Goal: Obtain resource: Download file/media

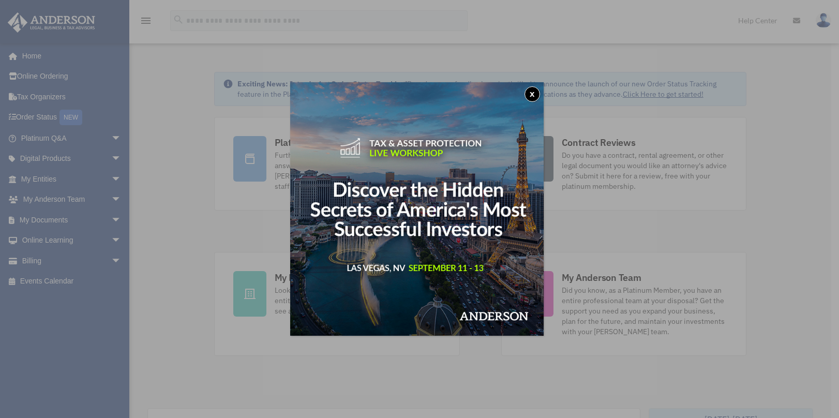
click at [59, 219] on div "x" at bounding box center [419, 209] width 839 height 418
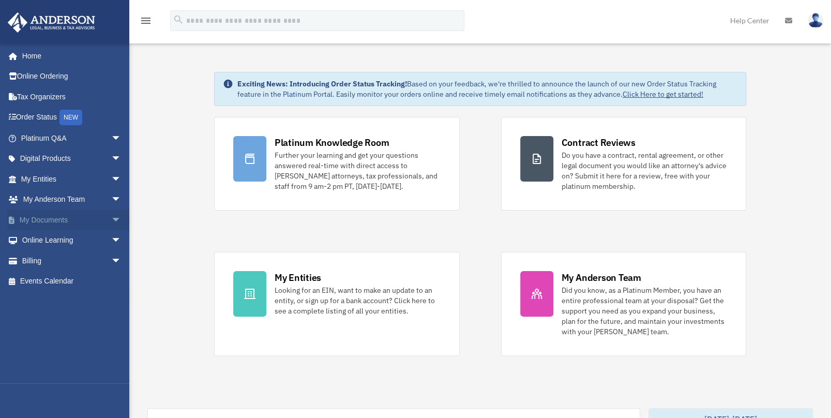
click at [59, 219] on link "My Documents arrow_drop_down" at bounding box center [72, 219] width 130 height 21
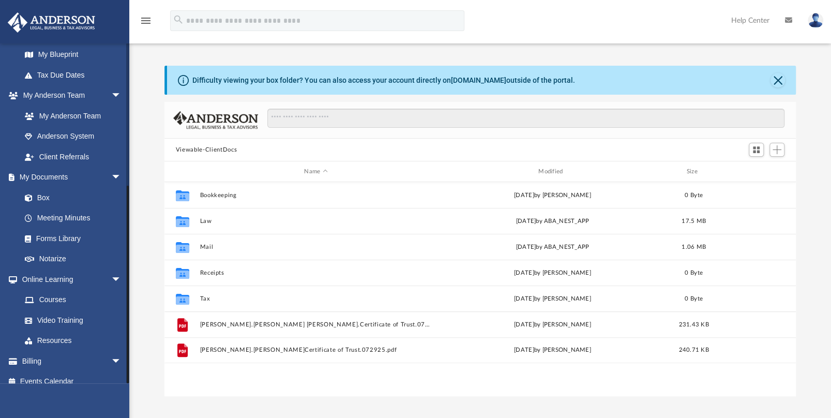
scroll to position [237, 0]
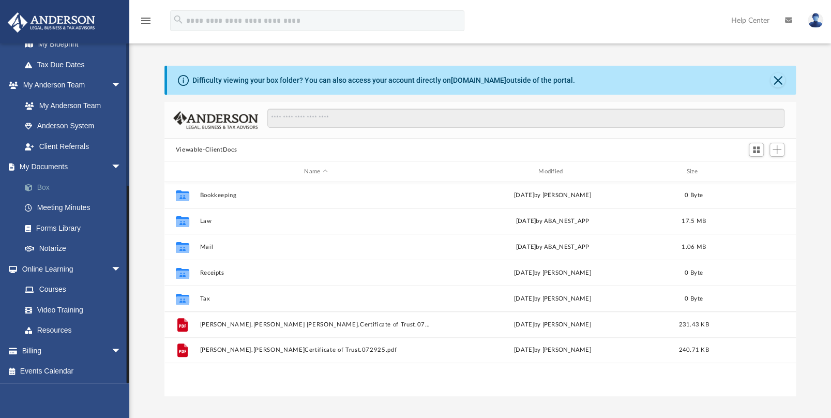
click at [42, 189] on link "Box" at bounding box center [75, 187] width 123 height 21
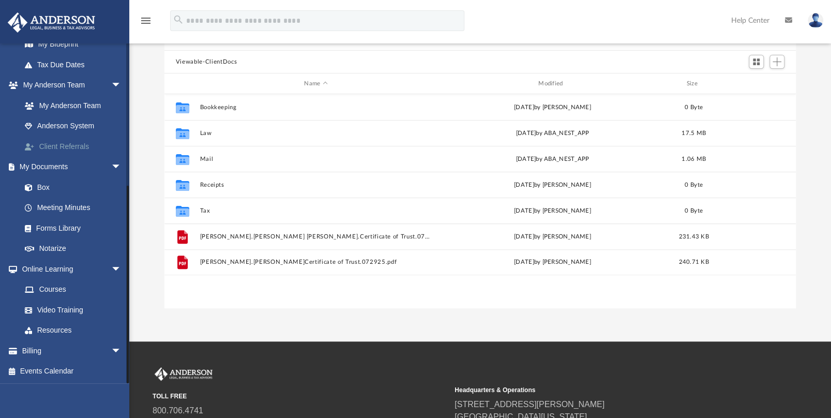
scroll to position [103, 0]
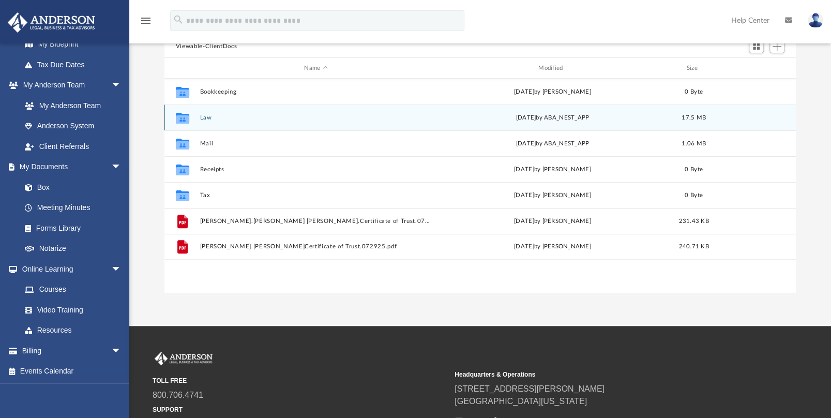
click at [233, 113] on div "Collaborated Folder Law Thu Aug 14 2025 by ABA_NEST_APP 17.5 MB" at bounding box center [479, 117] width 631 height 26
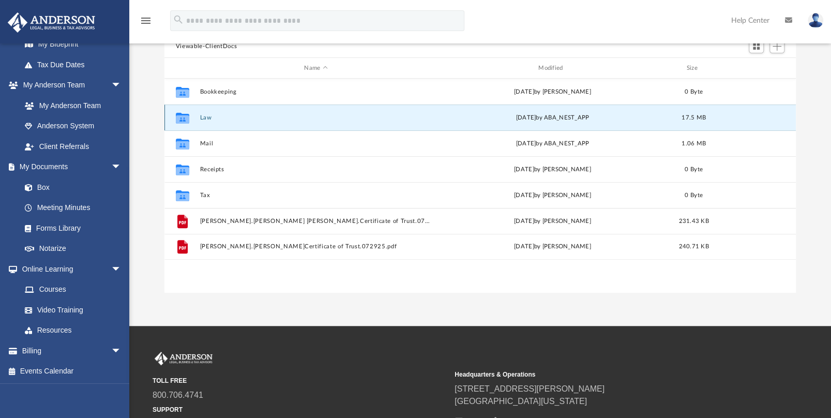
click at [562, 113] on div "Thu Aug 14 2025 by ABA_NEST_APP" at bounding box center [552, 117] width 232 height 9
click at [181, 118] on icon "grid" at bounding box center [182, 119] width 13 height 8
click at [184, 118] on icon "grid" at bounding box center [182, 117] width 13 height 11
click at [545, 122] on div "Collaborated Folder Law Thu Aug 14 2025 by ABA_NEST_APP 17.5 MB" at bounding box center [479, 117] width 631 height 26
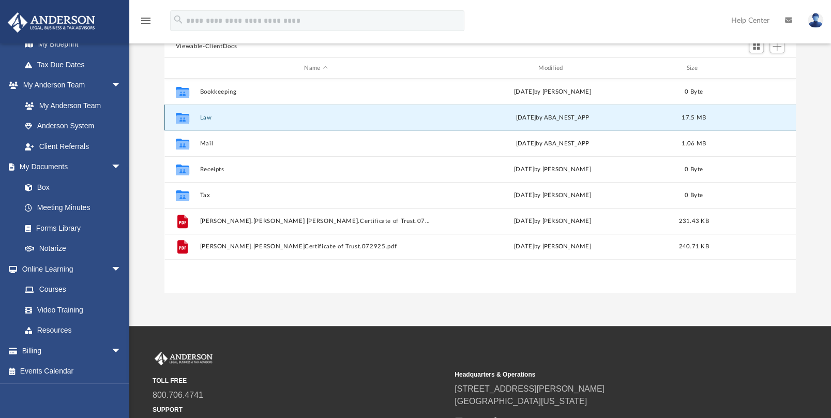
click at [545, 122] on div "Collaborated Folder Law Thu Aug 14 2025 by ABA_NEST_APP 17.5 MB" at bounding box center [479, 117] width 631 height 26
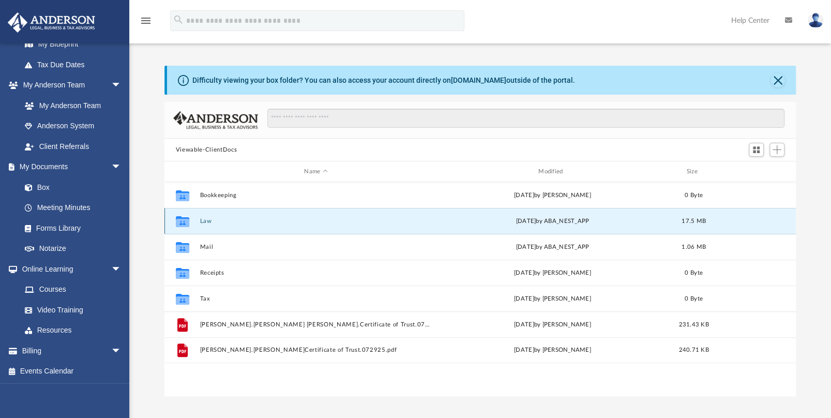
scroll to position [52, 0]
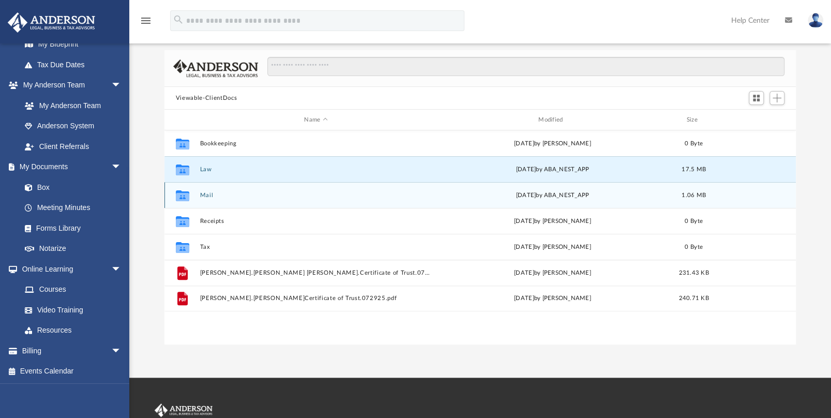
click at [208, 195] on button "Mail" at bounding box center [316, 195] width 232 height 7
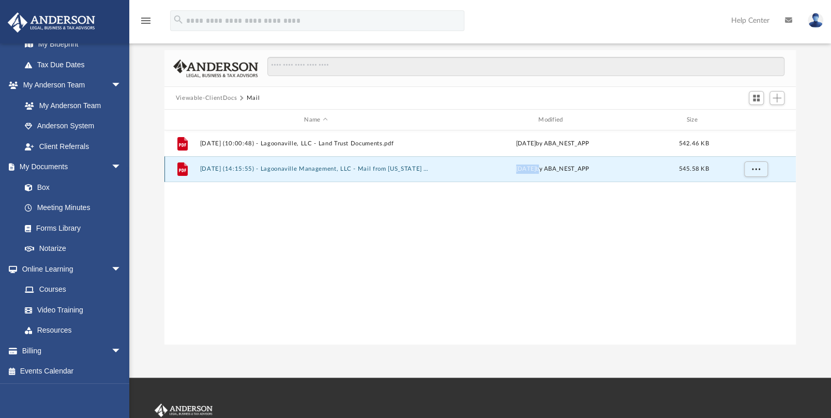
click at [290, 170] on button "2025.08.15 (14:15:55) - Lagoonaville Management, LLC - Mail from Alabama Depart…" at bounding box center [316, 168] width 232 height 7
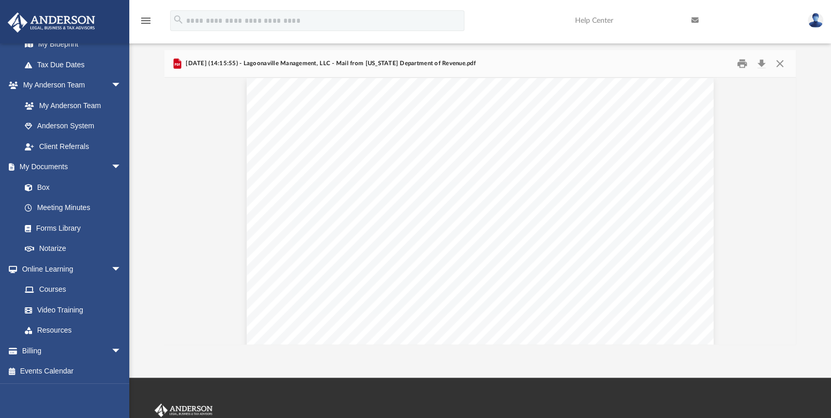
scroll to position [0, 0]
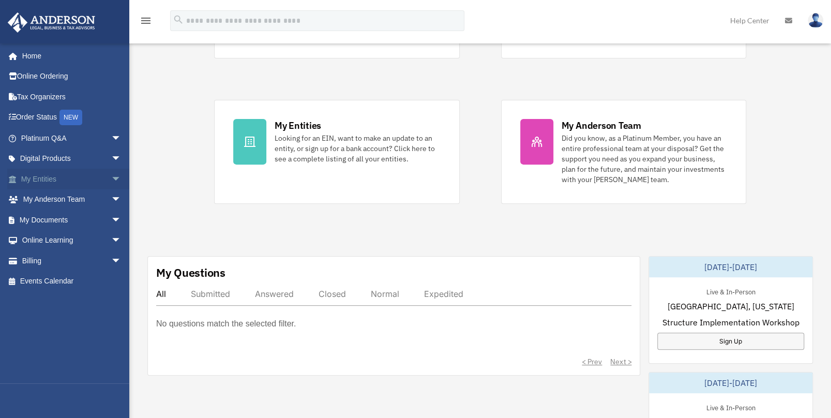
scroll to position [155, 0]
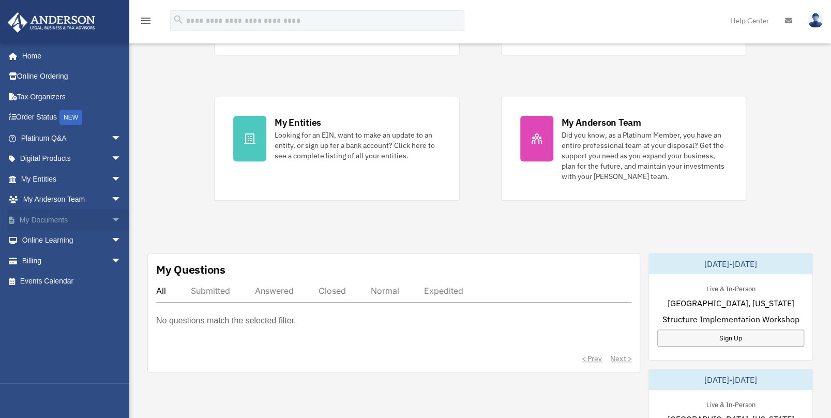
click at [44, 217] on link "My Documents arrow_drop_down" at bounding box center [72, 219] width 130 height 21
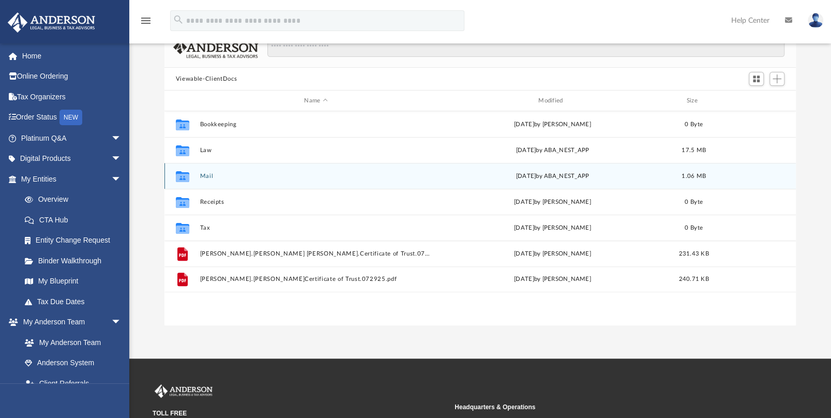
scroll to position [103, 0]
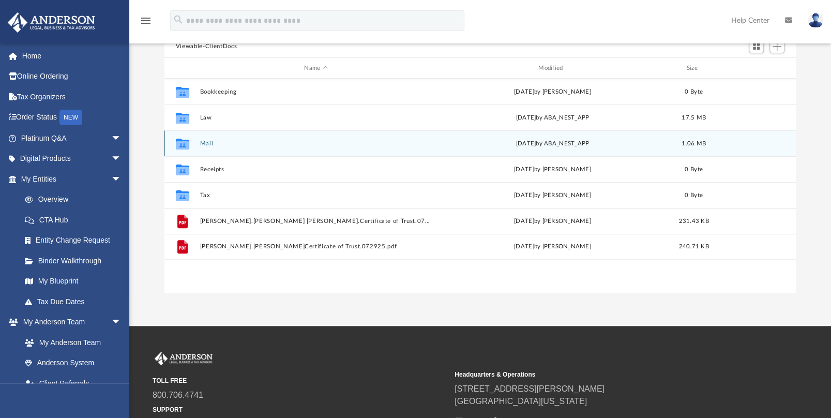
click at [220, 144] on button "Mail" at bounding box center [316, 143] width 232 height 7
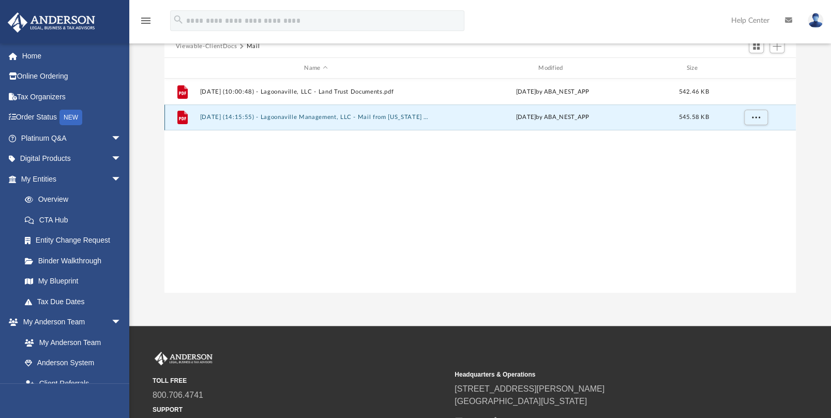
click at [333, 116] on button "2025.08.15 (14:15:55) - Lagoonaville Management, LLC - Mail from Alabama Depart…" at bounding box center [316, 117] width 232 height 7
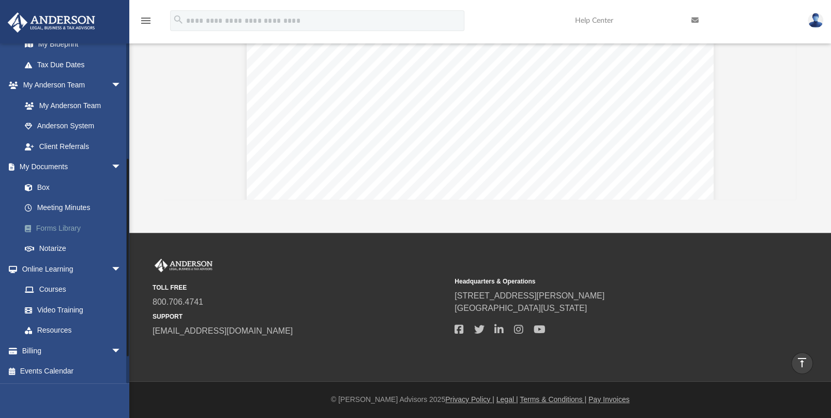
scroll to position [0, 0]
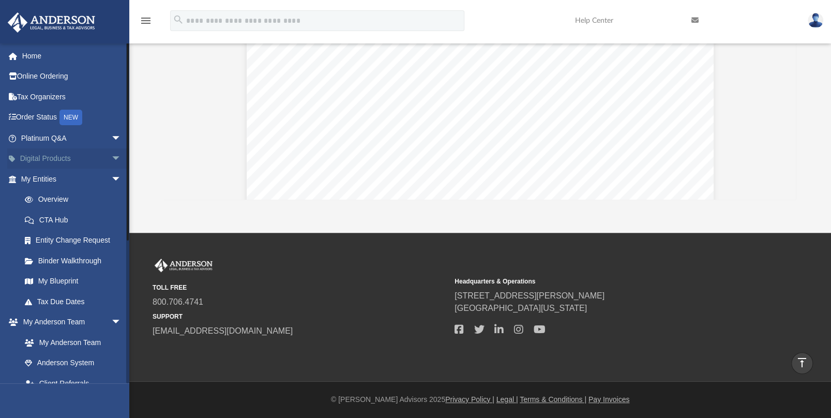
click at [111, 158] on span "arrow_drop_down" at bounding box center [121, 158] width 21 height 21
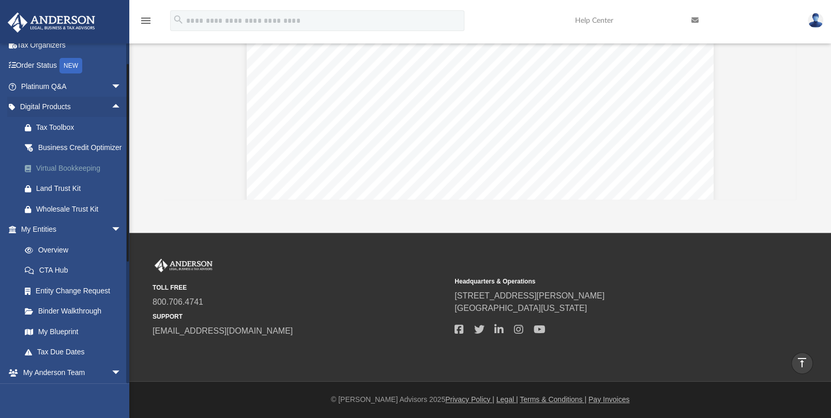
click at [83, 175] on div "Virtual Bookkeeping" at bounding box center [80, 168] width 88 height 13
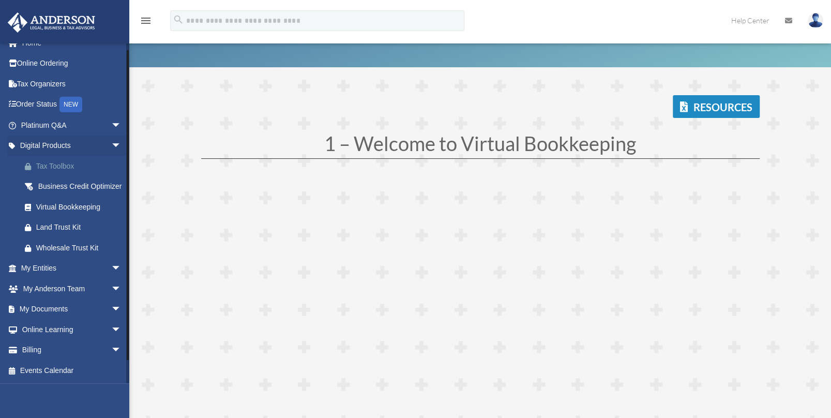
scroll to position [25, 0]
click at [47, 267] on link "My Entities arrow_drop_down" at bounding box center [72, 268] width 130 height 21
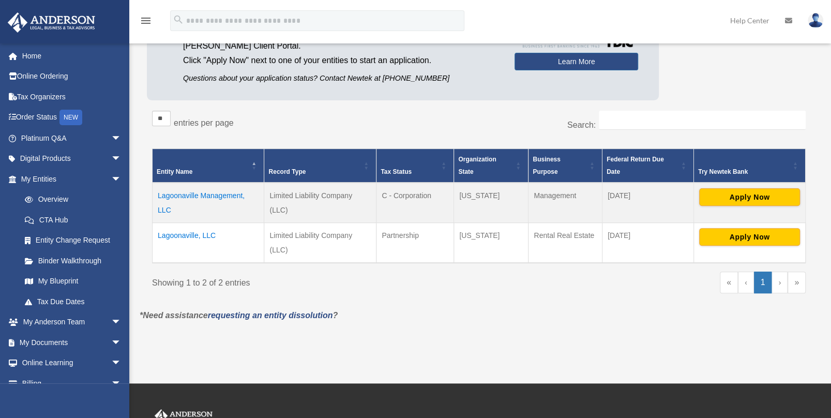
scroll to position [155, 0]
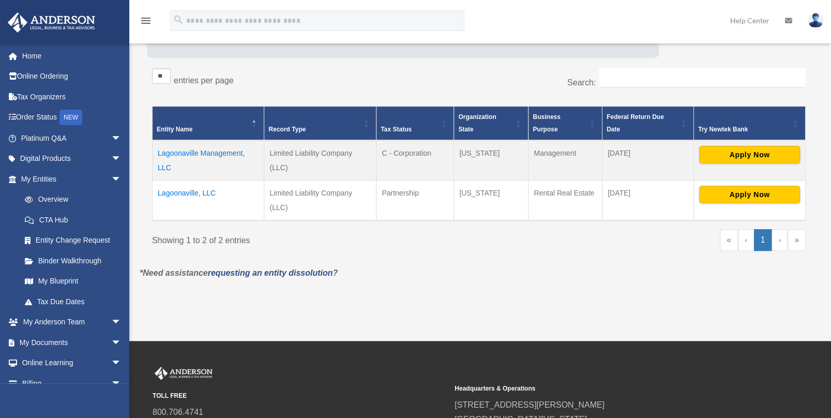
click at [190, 193] on td "Lagoonaville, LLC" at bounding box center [209, 200] width 112 height 40
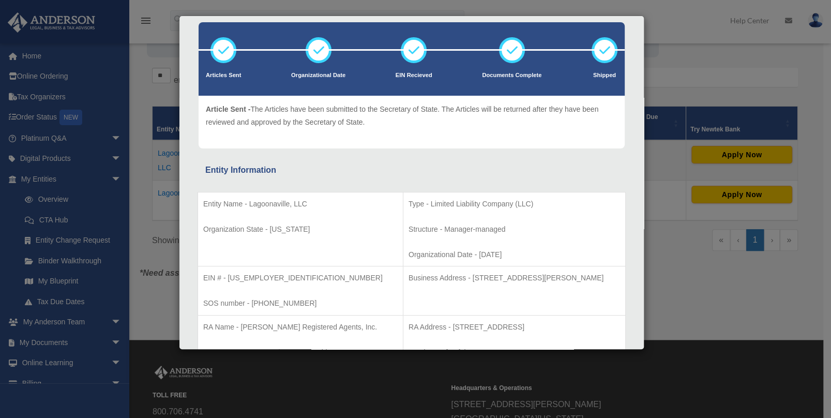
scroll to position [0, 0]
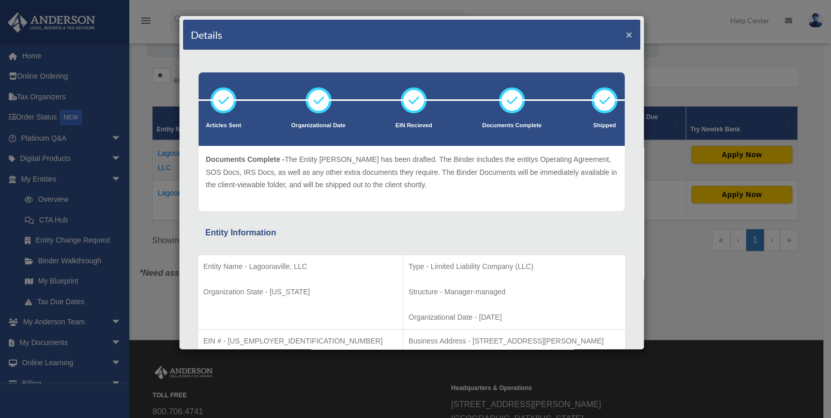
click at [626, 31] on button "×" at bounding box center [629, 34] width 7 height 11
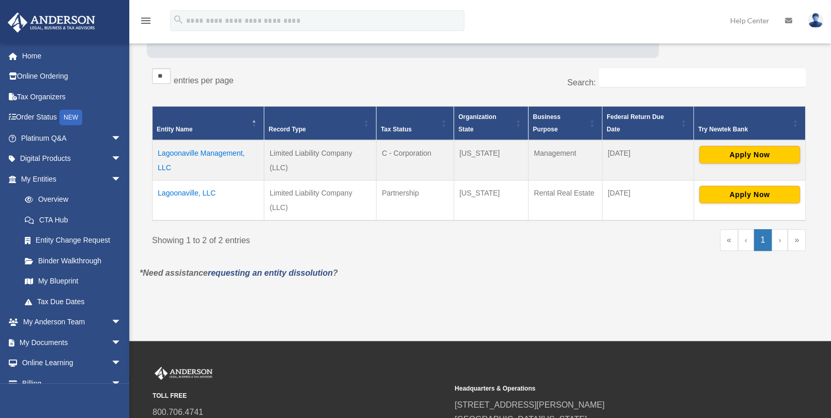
click at [206, 155] on td "Lagoonaville Management, LLC" at bounding box center [209, 160] width 112 height 40
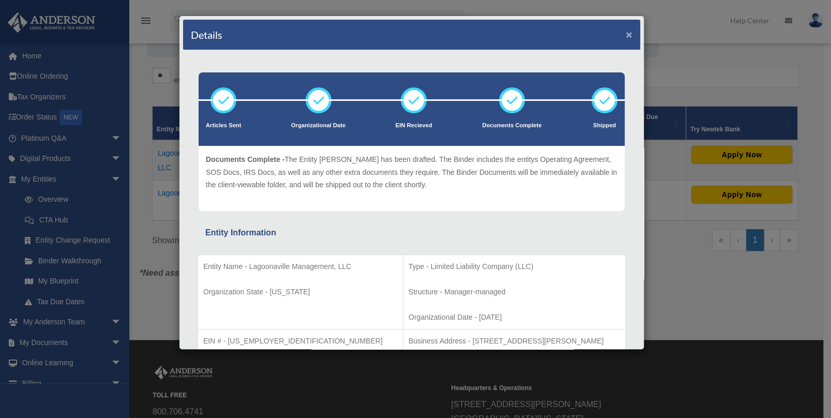
click at [626, 34] on button "×" at bounding box center [629, 34] width 7 height 11
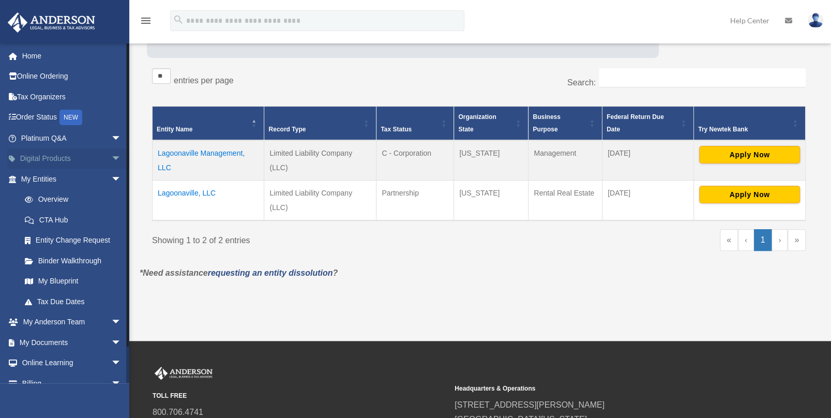
click at [59, 158] on link "Digital Products arrow_drop_down" at bounding box center [72, 158] width 130 height 21
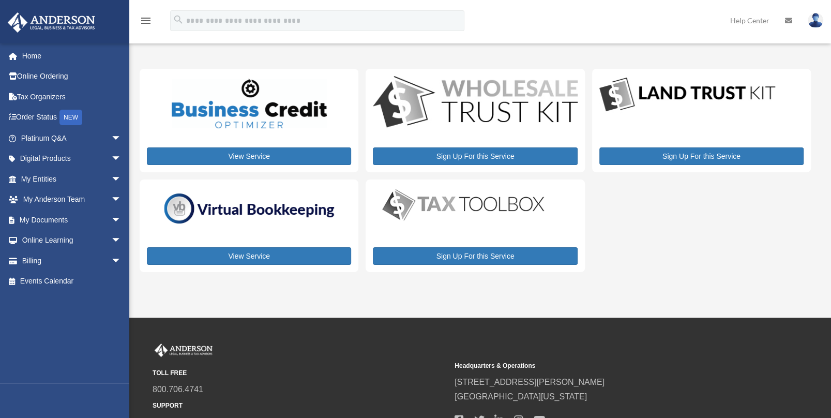
scroll to position [52, 0]
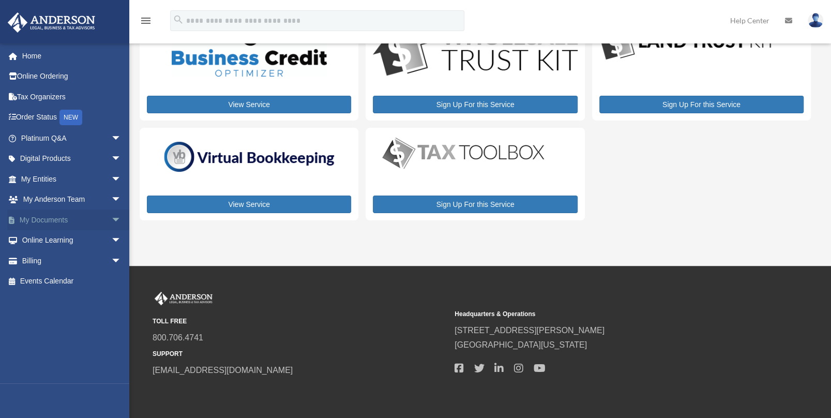
click at [54, 217] on link "My Documents arrow_drop_down" at bounding box center [72, 219] width 130 height 21
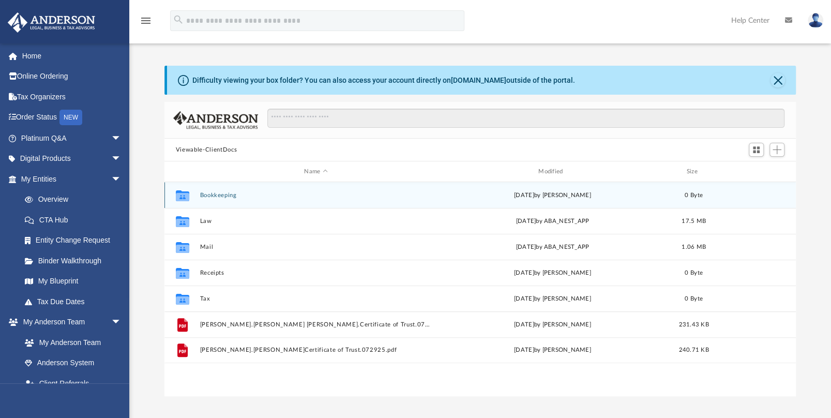
scroll to position [227, 623]
click at [226, 194] on button "Bookkeeping" at bounding box center [316, 195] width 232 height 7
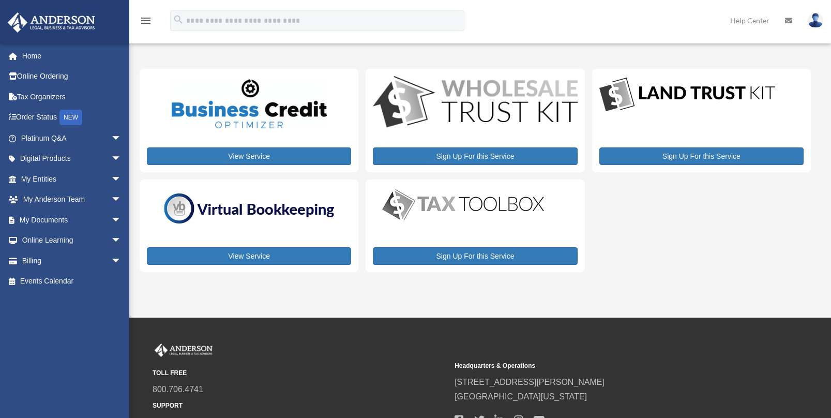
scroll to position [52, 0]
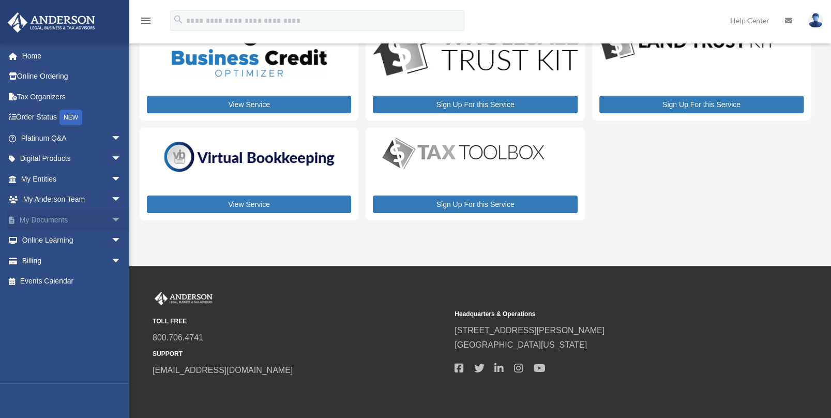
click at [54, 216] on link "My Documents arrow_drop_down" at bounding box center [72, 219] width 130 height 21
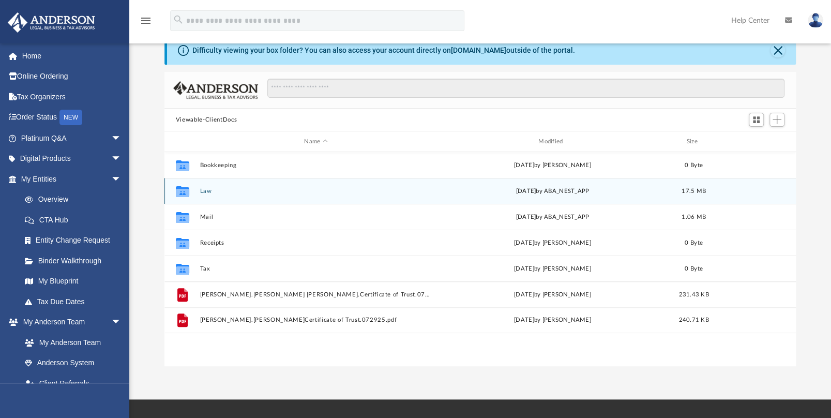
scroll to position [52, 0]
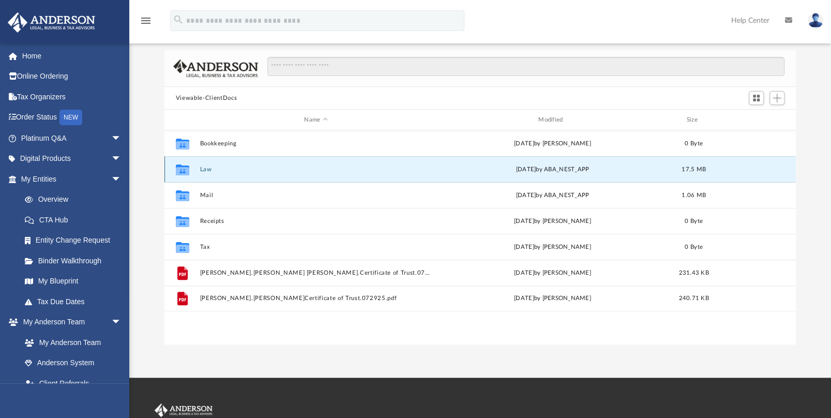
click at [204, 170] on button "Law" at bounding box center [316, 169] width 232 height 7
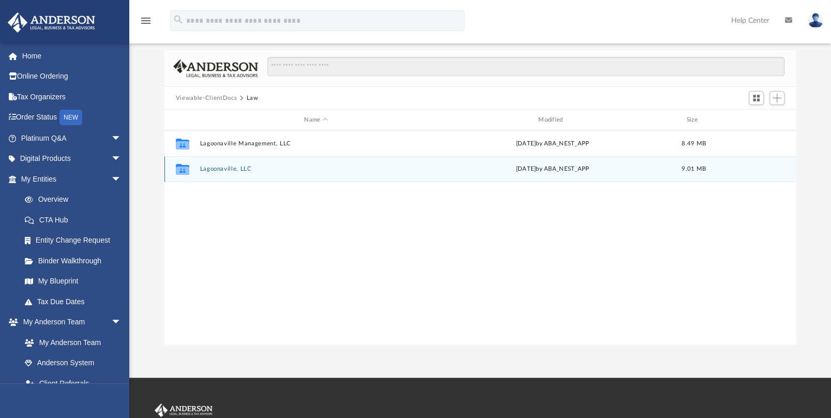
click at [231, 168] on button "Lagoonaville, LLC" at bounding box center [316, 168] width 232 height 7
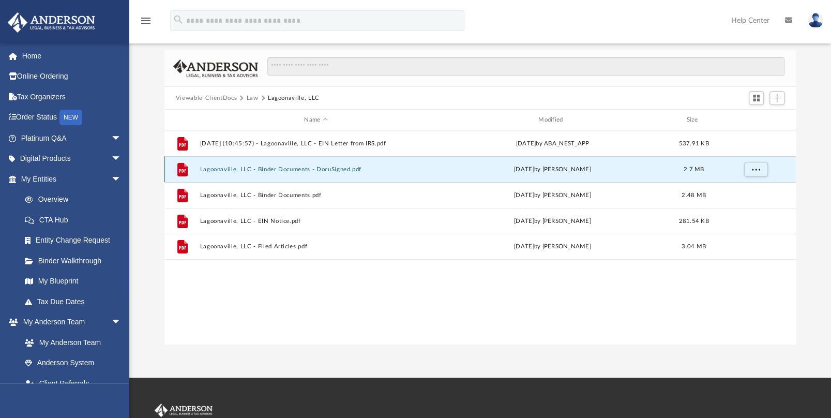
click at [292, 168] on button "Lagoonaville, LLC - Binder Documents - DocuSigned.pdf" at bounding box center [316, 169] width 232 height 7
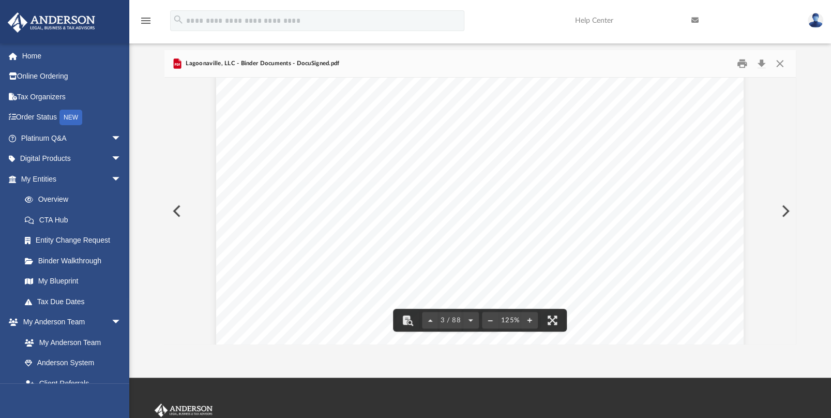
scroll to position [1603, 0]
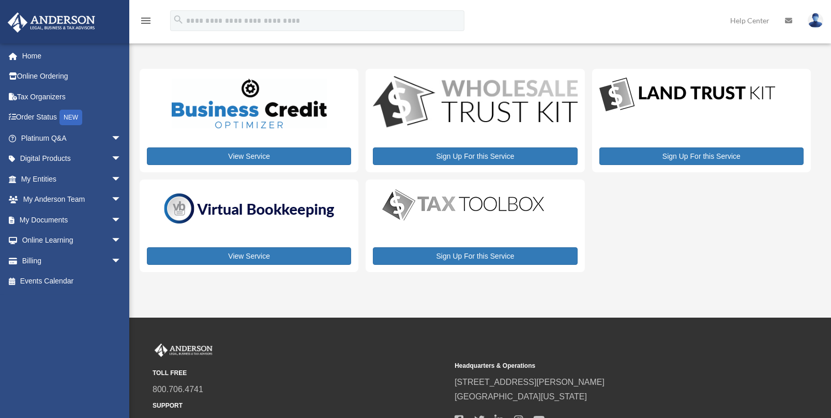
scroll to position [52, 0]
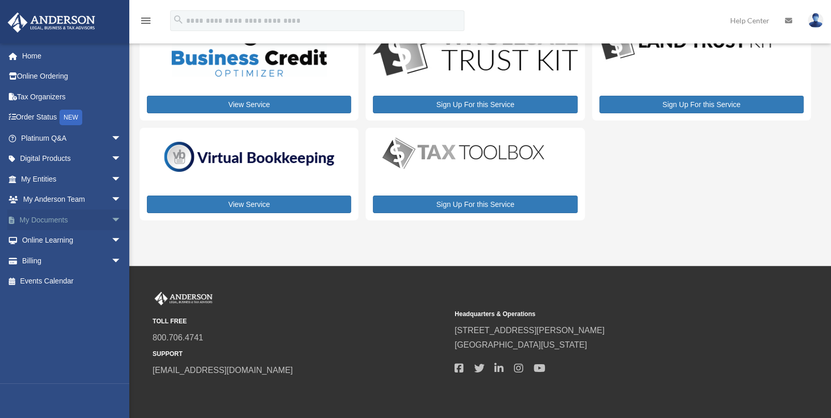
click at [49, 218] on link "My Documents arrow_drop_down" at bounding box center [72, 219] width 130 height 21
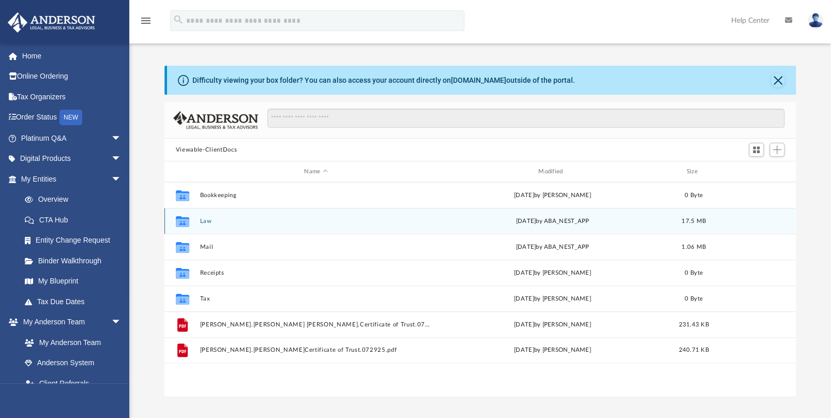
scroll to position [52, 0]
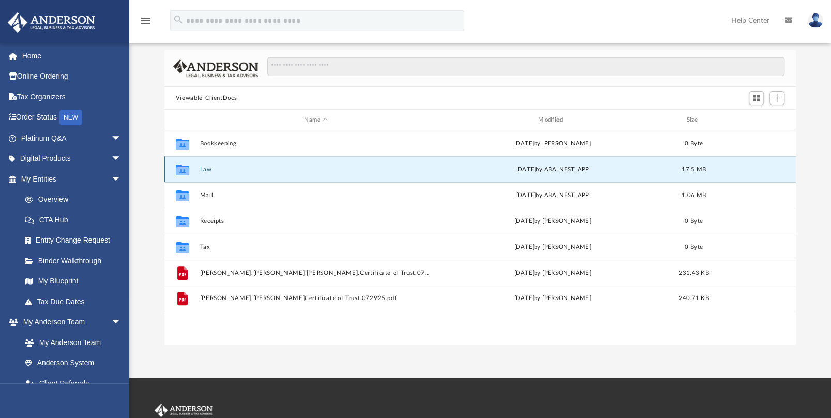
click at [211, 171] on button "Law" at bounding box center [316, 169] width 232 height 7
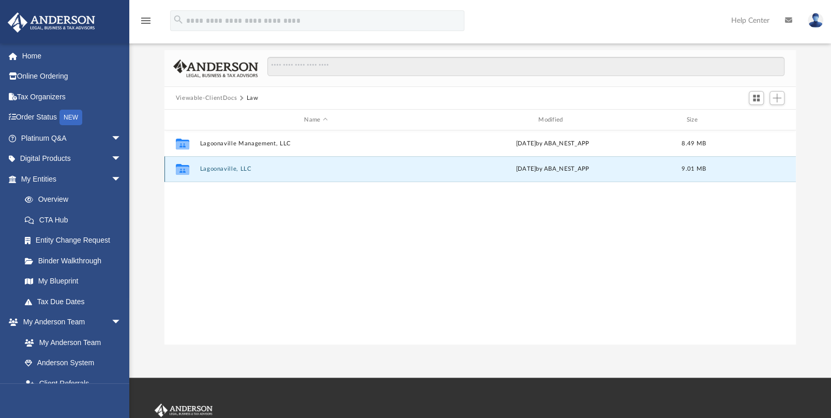
click at [222, 168] on button "Lagoonaville, LLC" at bounding box center [316, 168] width 232 height 7
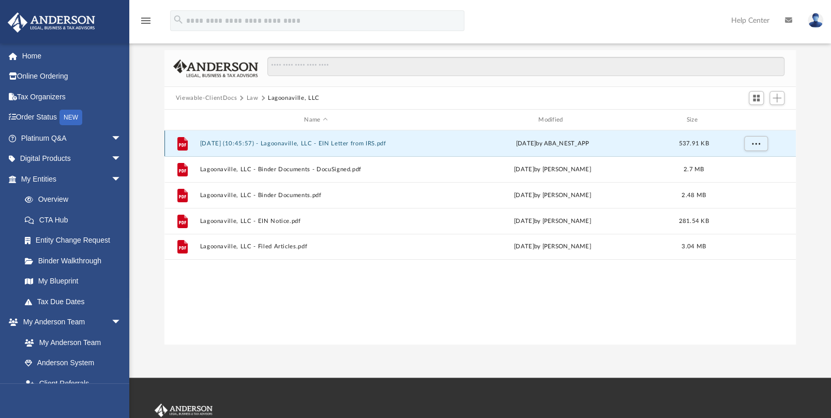
click at [294, 142] on button "2025.07.25 (10:45:57) - Lagoonaville, LLC - EIN Letter from IRS.pdf" at bounding box center [316, 143] width 232 height 7
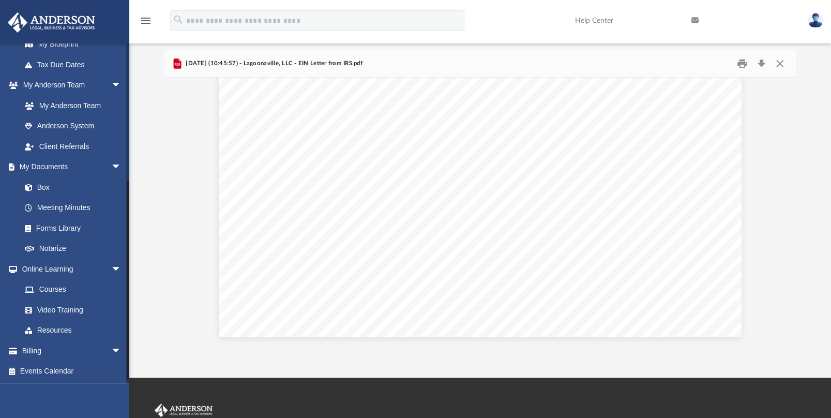
scroll to position [237, 0]
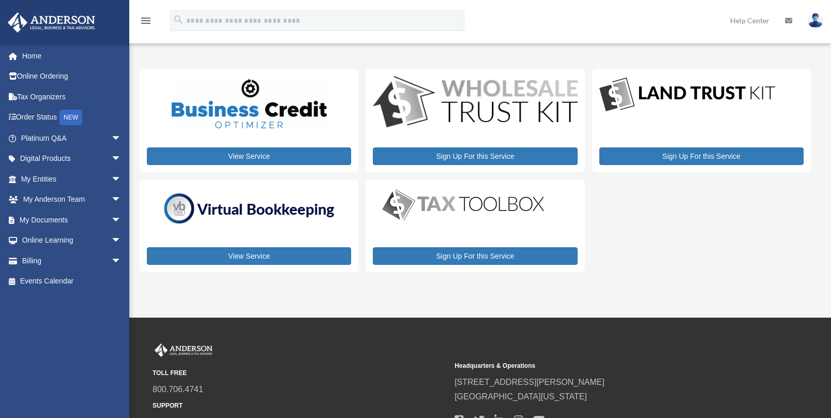
scroll to position [52, 0]
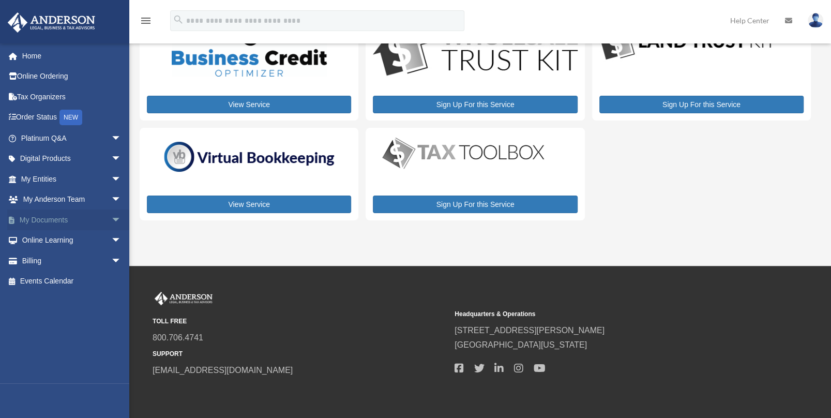
click at [46, 216] on link "My Documents arrow_drop_down" at bounding box center [72, 219] width 130 height 21
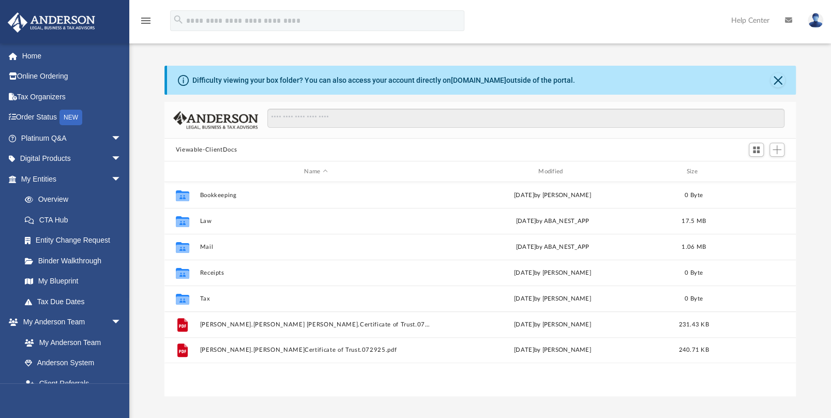
scroll to position [227, 623]
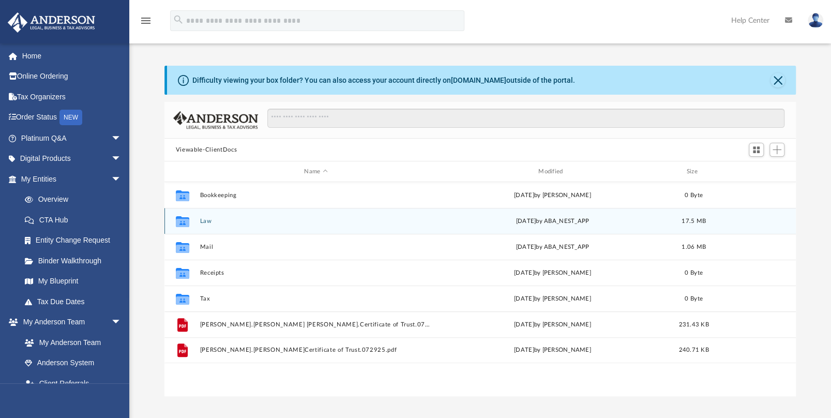
click at [201, 218] on button "Law" at bounding box center [316, 221] width 232 height 7
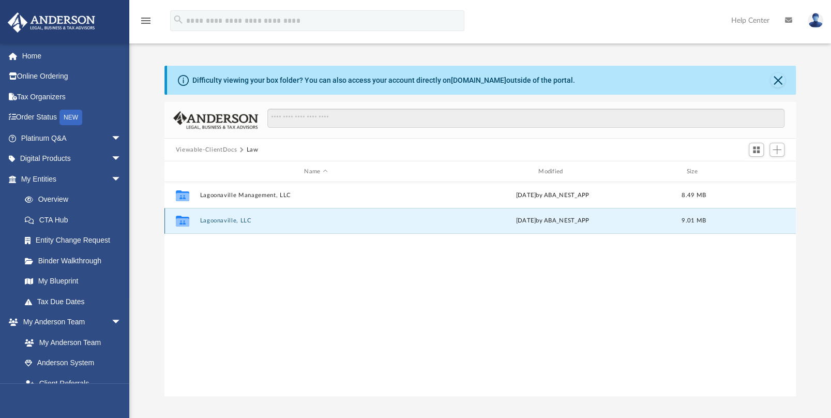
click at [241, 220] on button "Lagoonaville, LLC" at bounding box center [316, 220] width 232 height 7
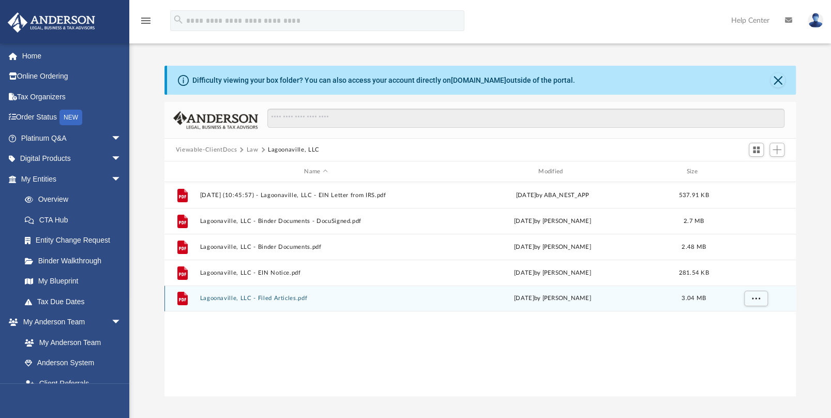
click at [279, 299] on button "Lagoonaville, LLC - Filed Articles.pdf" at bounding box center [316, 298] width 232 height 7
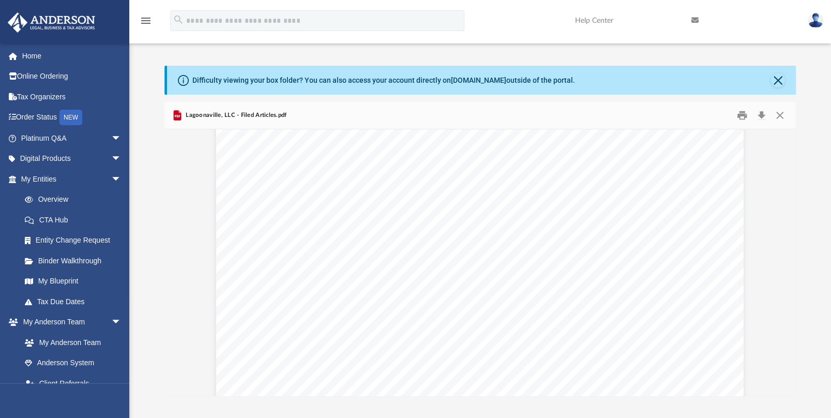
scroll to position [0, 0]
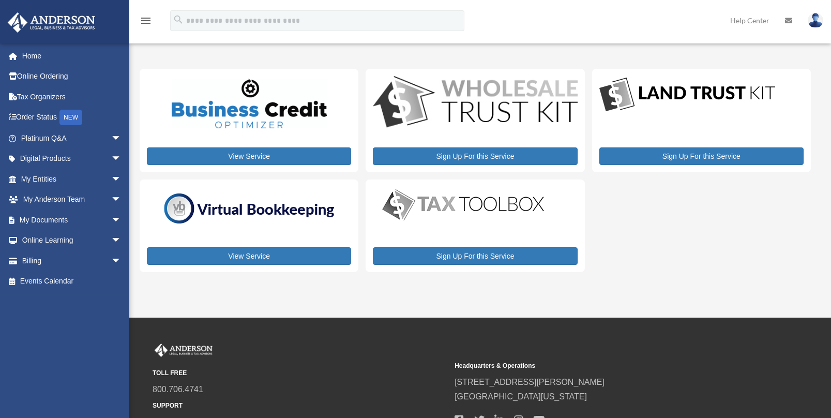
scroll to position [52, 0]
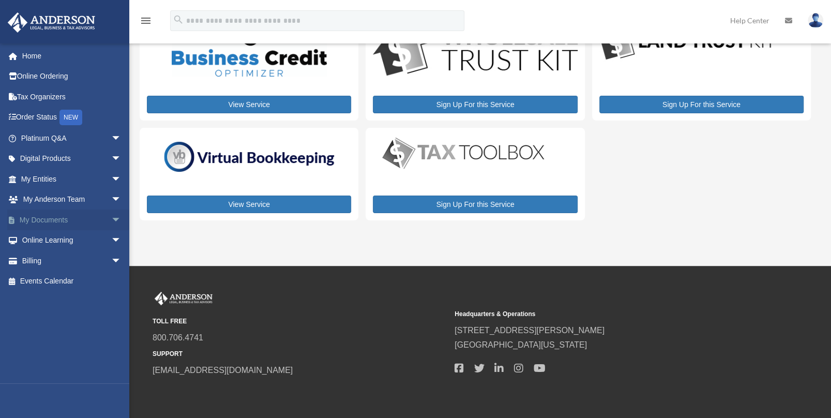
click at [52, 217] on link "My Documents arrow_drop_down" at bounding box center [72, 219] width 130 height 21
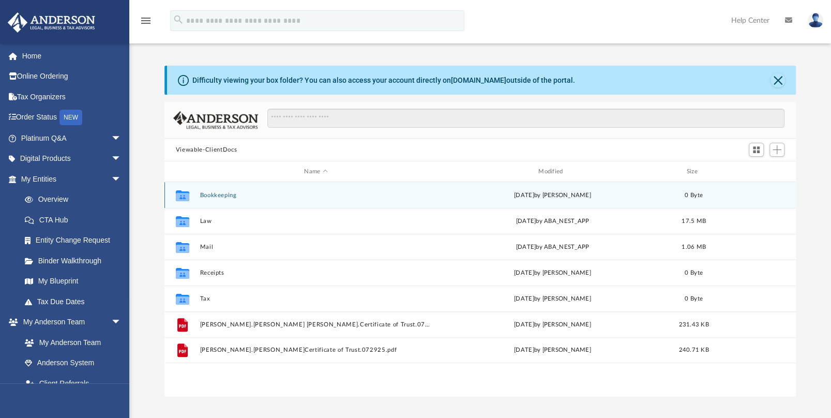
scroll to position [227, 623]
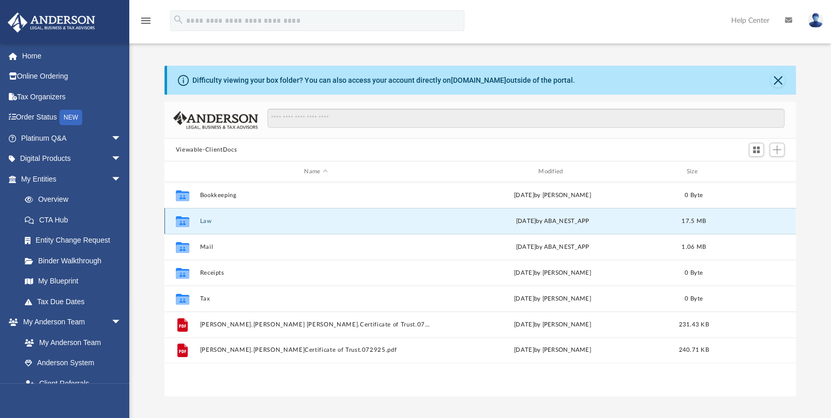
click at [201, 219] on button "Law" at bounding box center [316, 221] width 232 height 7
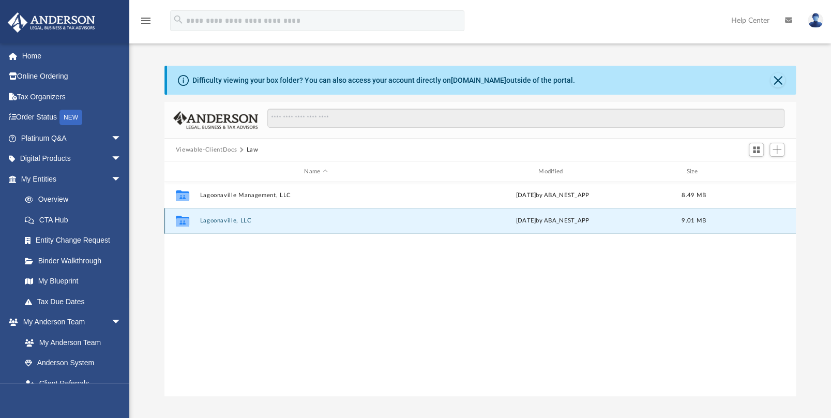
click at [244, 221] on button "Lagoonaville, LLC" at bounding box center [316, 220] width 232 height 7
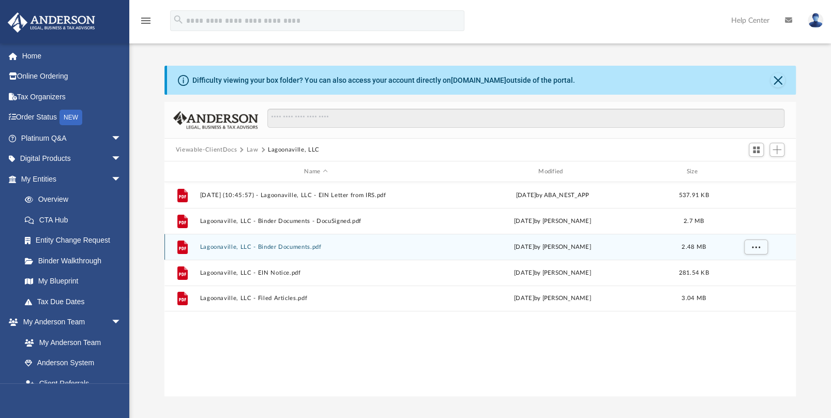
click at [292, 245] on button "Lagoonaville, LLC - Binder Documents.pdf" at bounding box center [316, 247] width 232 height 7
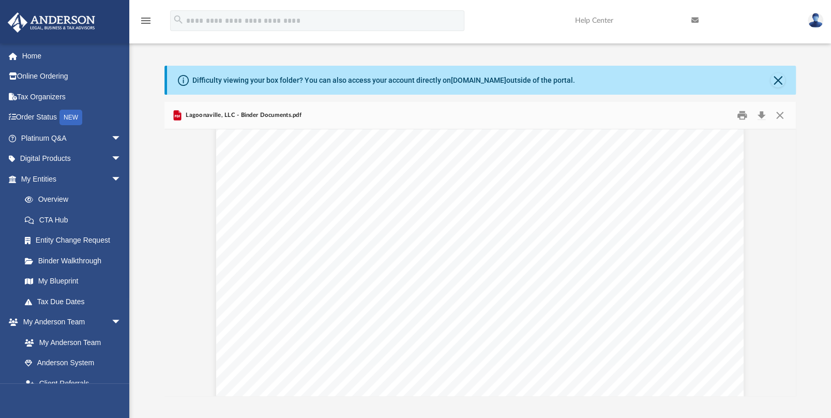
scroll to position [0, 0]
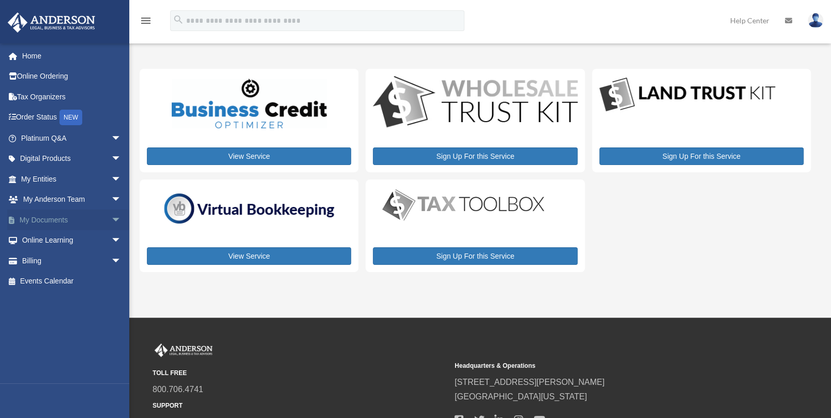
click at [44, 219] on link "My Documents arrow_drop_down" at bounding box center [72, 219] width 130 height 21
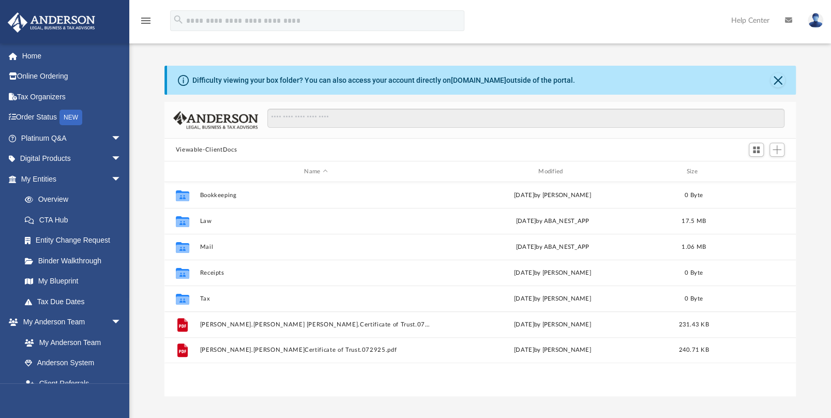
scroll to position [227, 623]
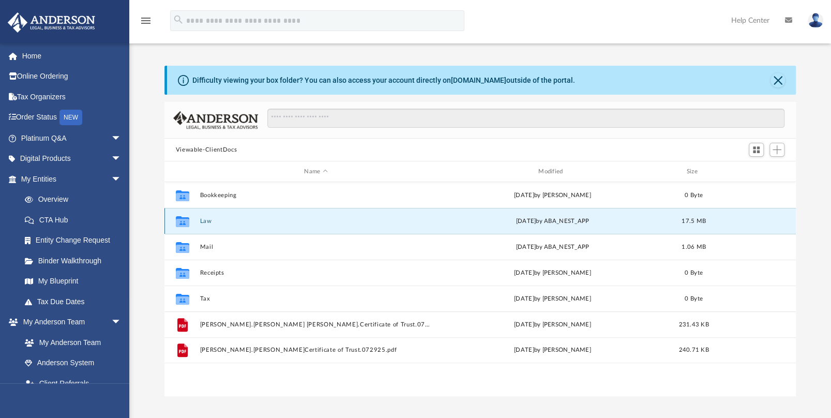
click at [213, 221] on button "Law" at bounding box center [316, 221] width 232 height 7
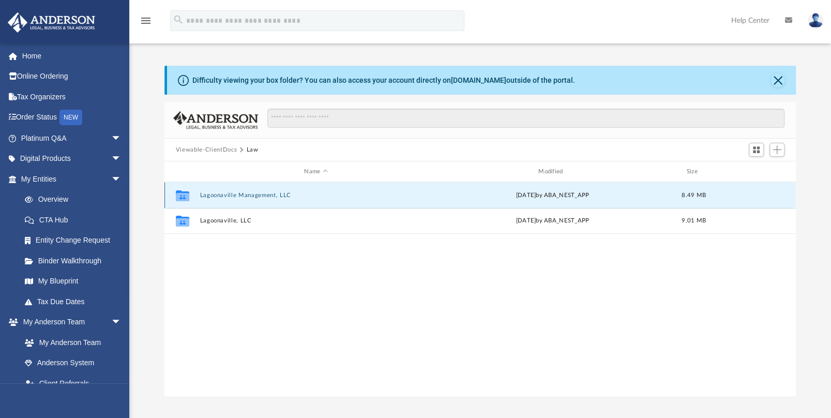
click at [255, 192] on button "Lagoonaville Management, LLC" at bounding box center [316, 195] width 232 height 7
click at [234, 192] on button "Initial Docs" at bounding box center [316, 195] width 232 height 7
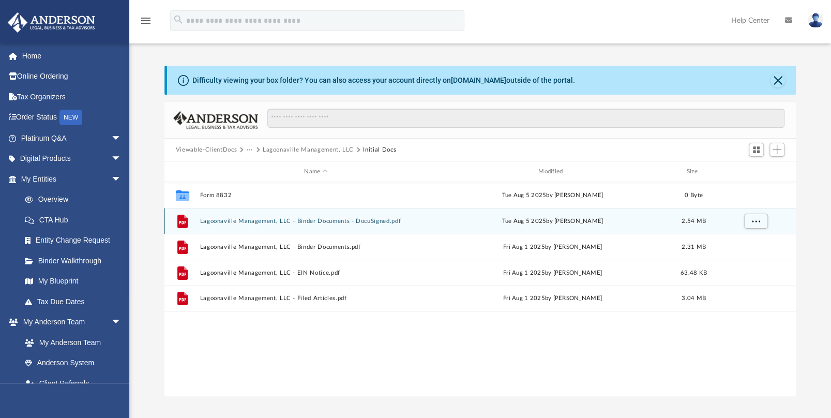
click at [324, 220] on button "Lagoonaville Management, LLC - Binder Documents - DocuSigned.pdf" at bounding box center [316, 221] width 232 height 7
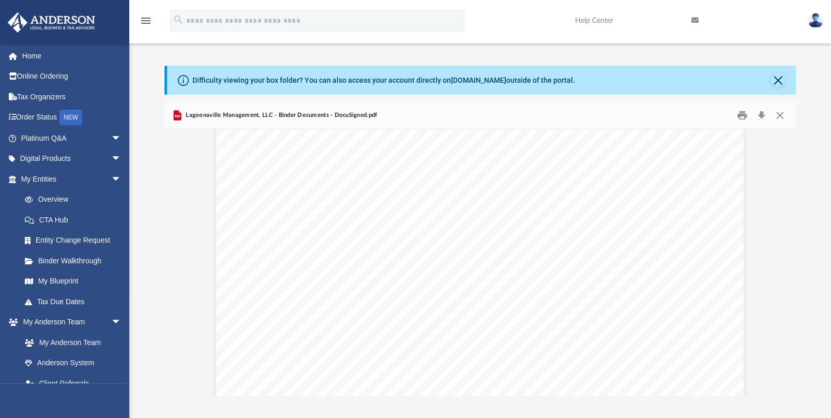
scroll to position [2378, 0]
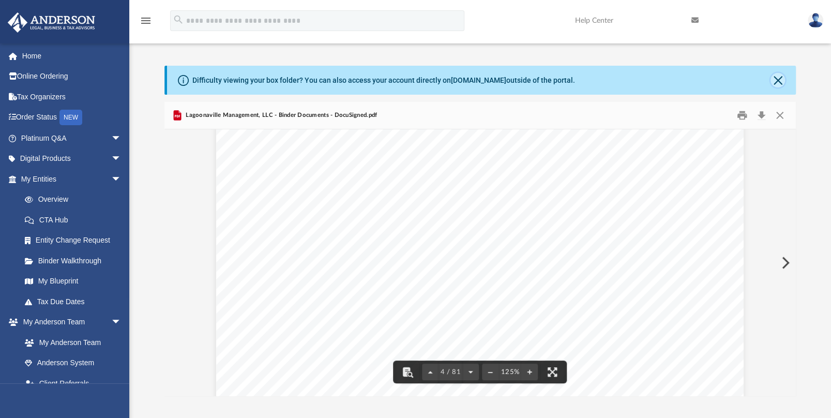
click at [772, 78] on button "Close" at bounding box center [777, 80] width 14 height 14
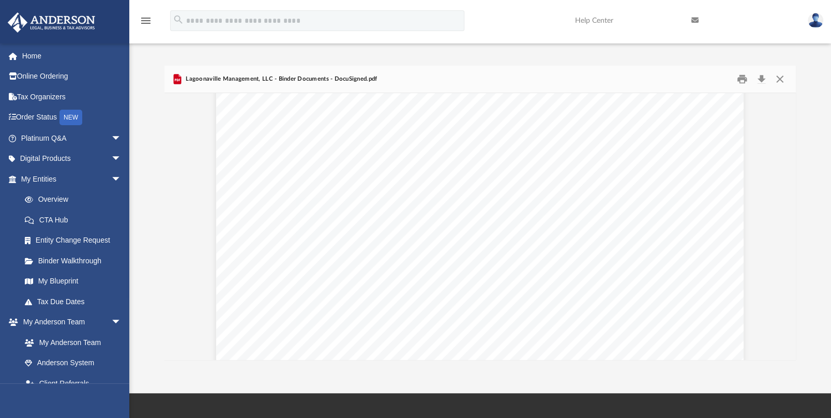
scroll to position [3206, 0]
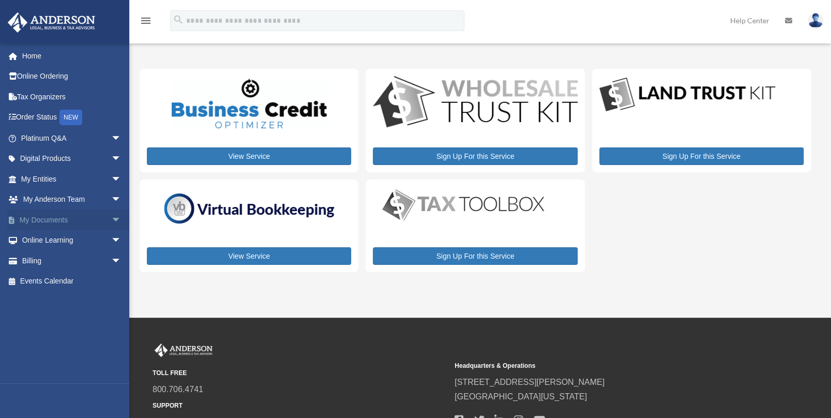
click at [59, 220] on link "My Documents arrow_drop_down" at bounding box center [72, 219] width 130 height 21
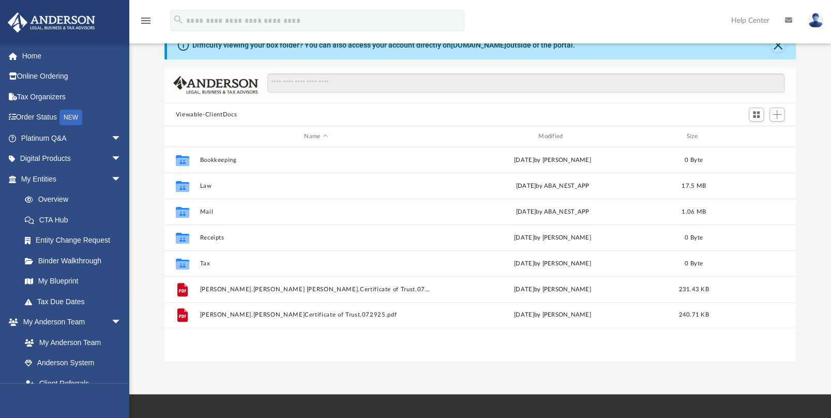
scroll to position [103, 0]
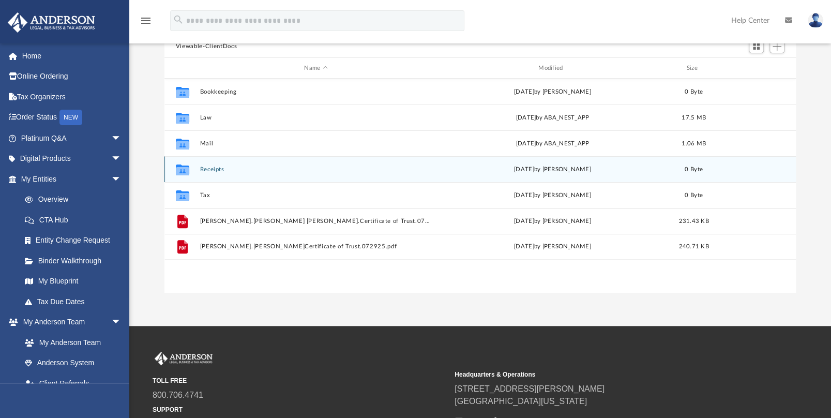
click at [217, 167] on button "Receipts" at bounding box center [316, 169] width 232 height 7
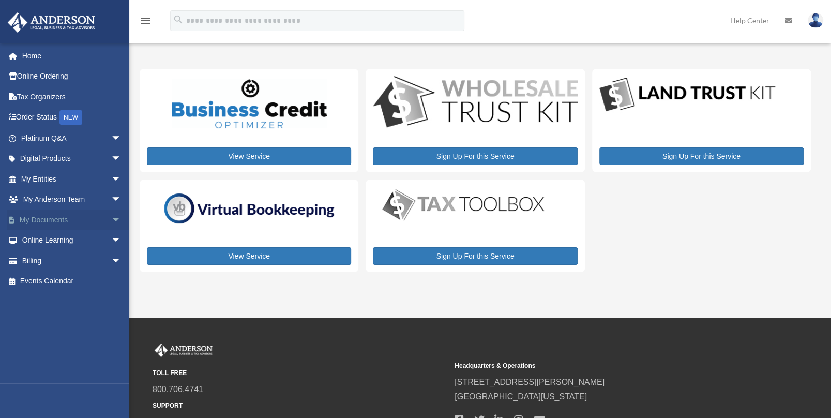
click at [69, 219] on link "My Documents arrow_drop_down" at bounding box center [72, 219] width 130 height 21
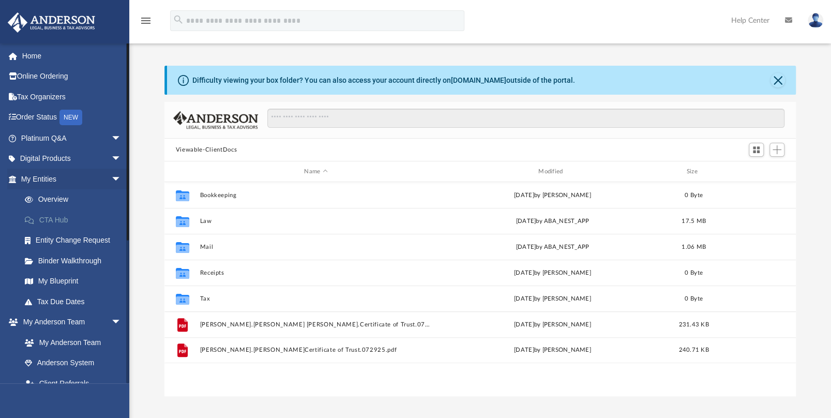
scroll to position [227, 623]
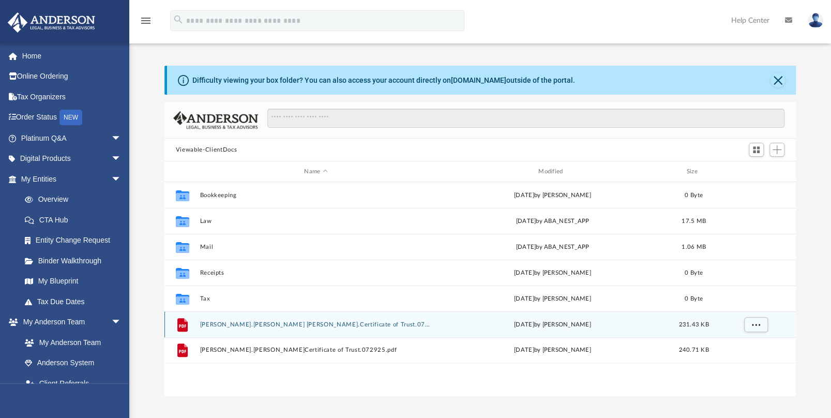
click at [304, 326] on button "[PERSON_NAME].[PERSON_NAME] [PERSON_NAME].Certificate of Trust.072925.pdf" at bounding box center [316, 324] width 232 height 7
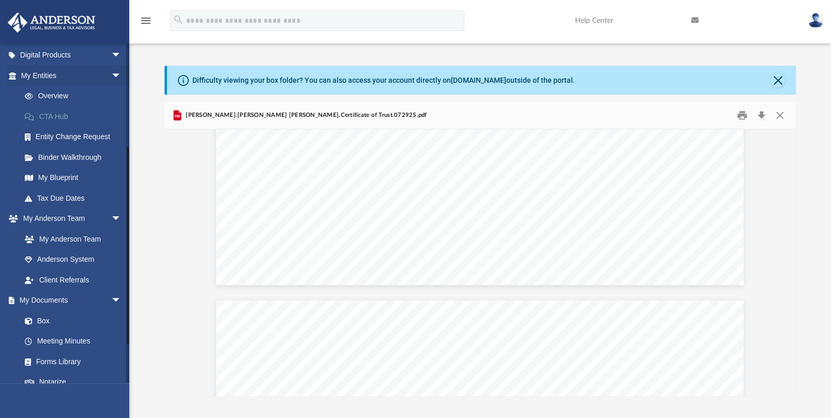
scroll to position [237, 0]
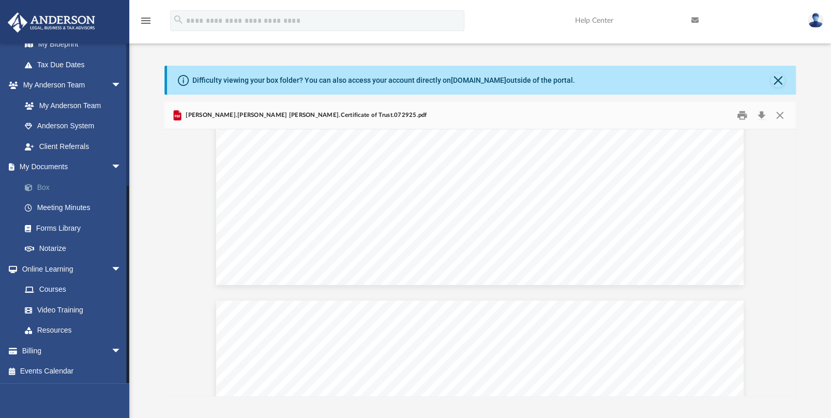
click at [45, 185] on link "Box" at bounding box center [75, 187] width 123 height 21
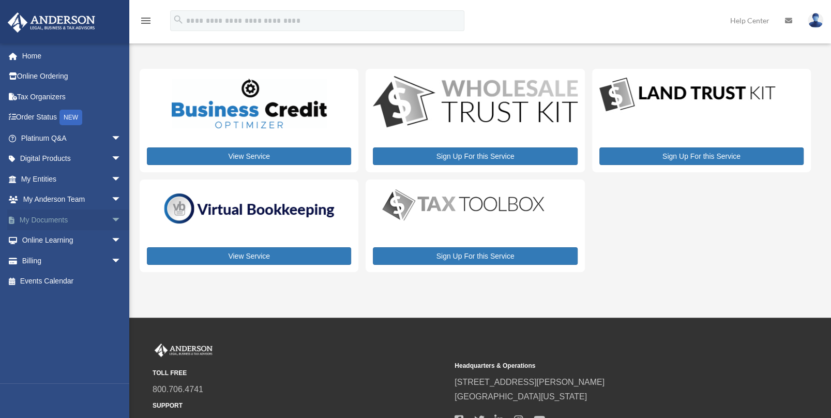
click at [49, 214] on link "My Documents arrow_drop_down" at bounding box center [72, 219] width 130 height 21
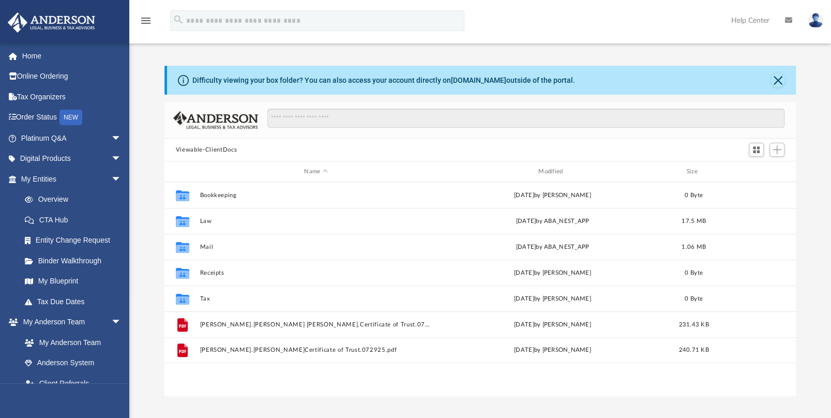
scroll to position [227, 623]
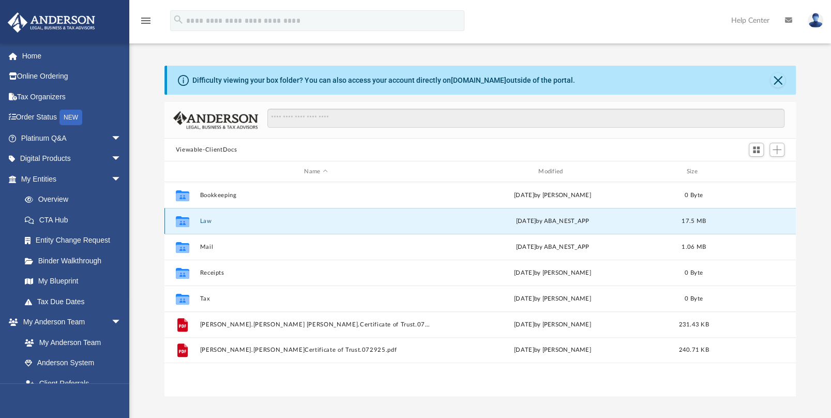
click at [211, 222] on button "Law" at bounding box center [316, 221] width 232 height 7
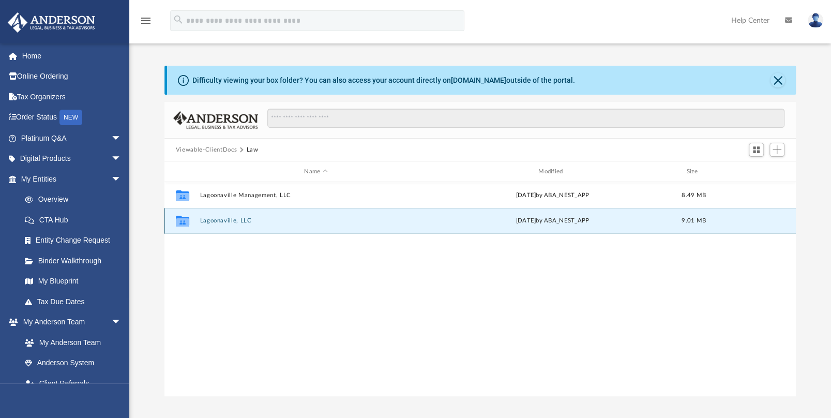
click at [232, 223] on button "Lagoonaville, LLC" at bounding box center [316, 220] width 232 height 7
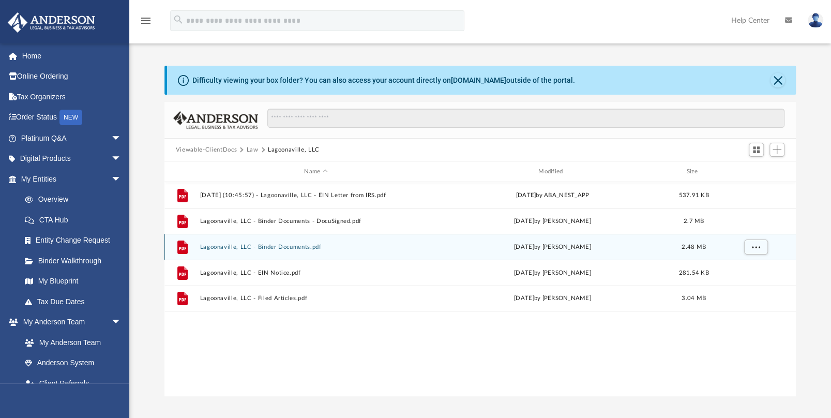
click at [281, 244] on button "Lagoonaville, LLC - Binder Documents.pdf" at bounding box center [316, 247] width 232 height 7
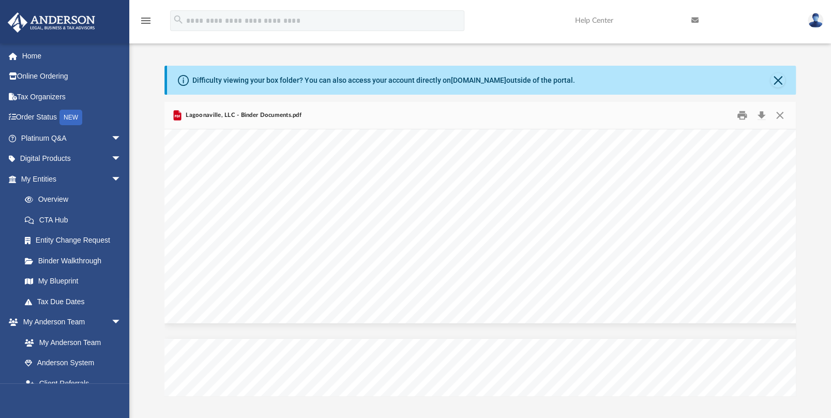
scroll to position [59511, 0]
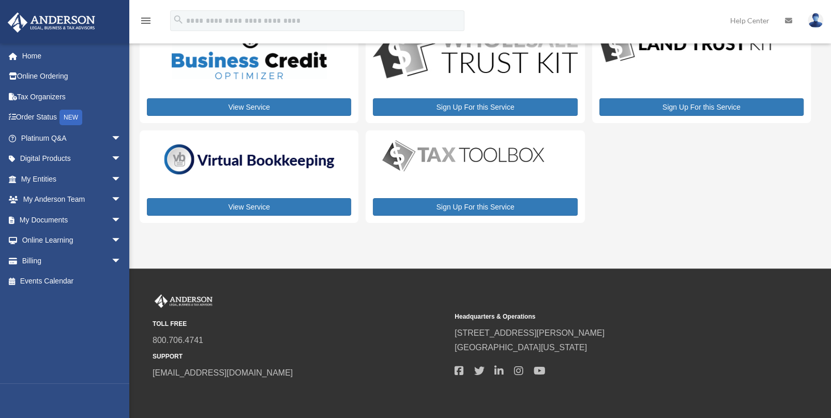
scroll to position [93, 0]
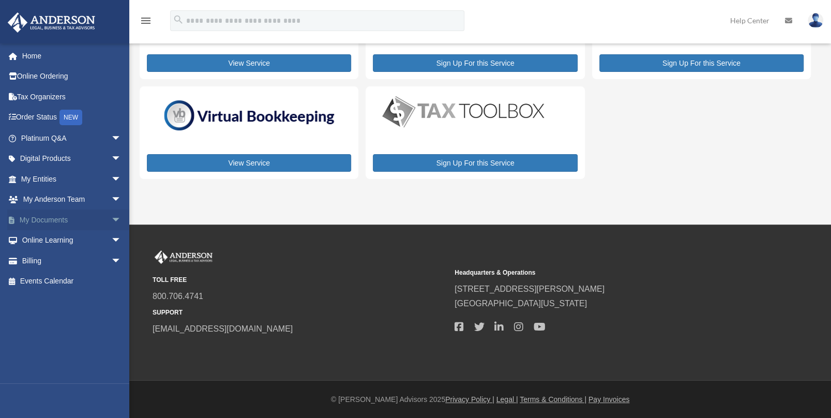
click at [49, 219] on link "My Documents arrow_drop_down" at bounding box center [72, 219] width 130 height 21
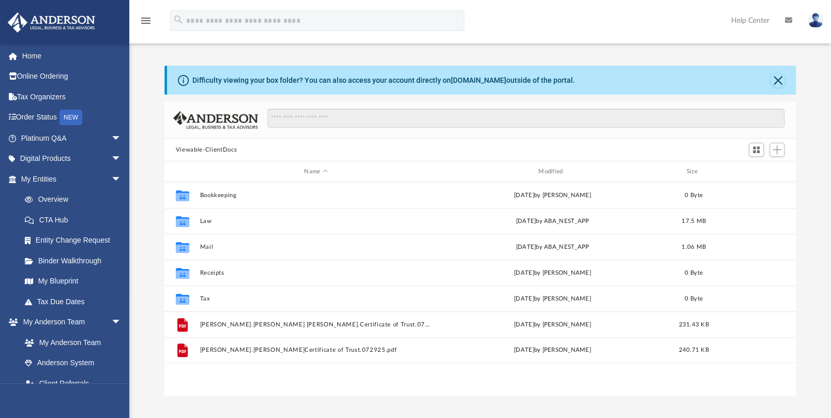
scroll to position [227, 623]
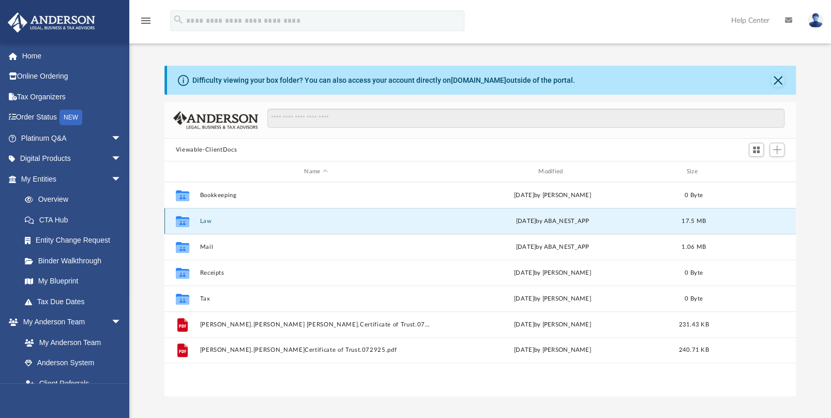
click at [215, 219] on button "Law" at bounding box center [316, 221] width 232 height 7
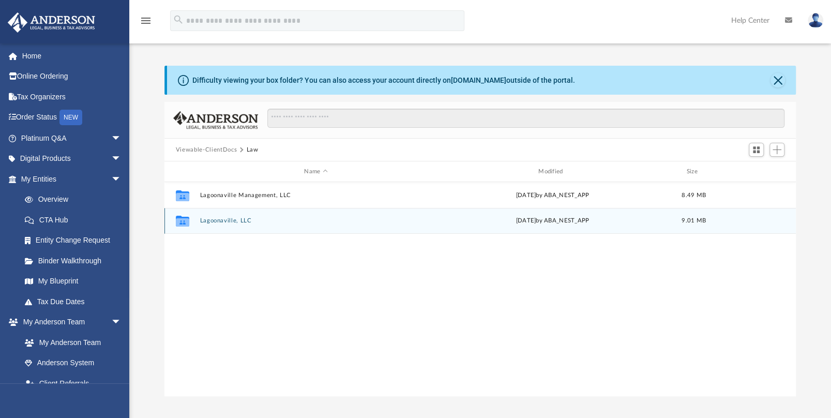
click at [240, 219] on button "Lagoonaville, LLC" at bounding box center [316, 220] width 232 height 7
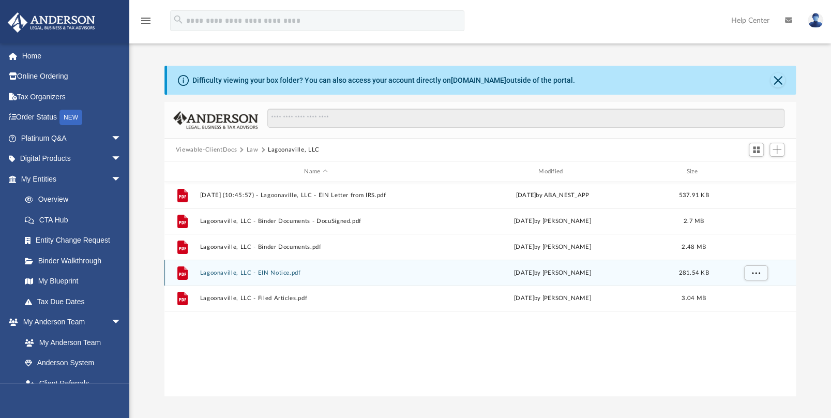
click at [268, 272] on button "Lagoonaville, LLC - EIN Notice.pdf" at bounding box center [316, 272] width 232 height 7
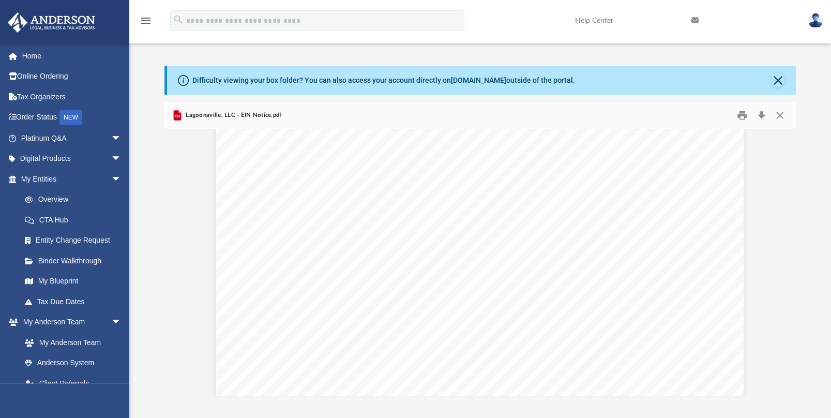
scroll to position [431, 0]
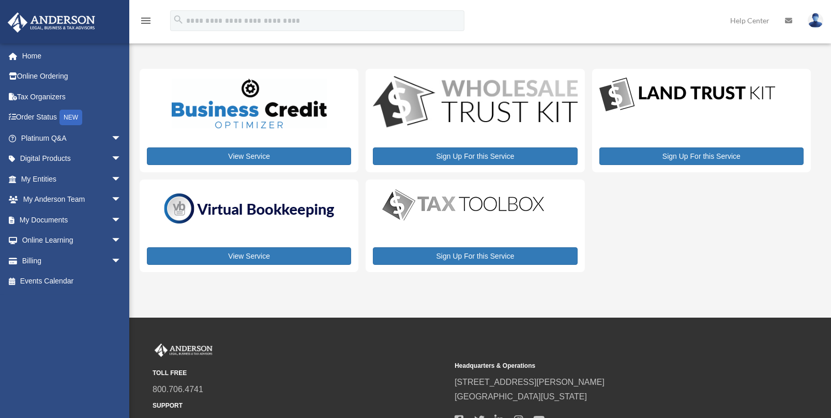
scroll to position [93, 0]
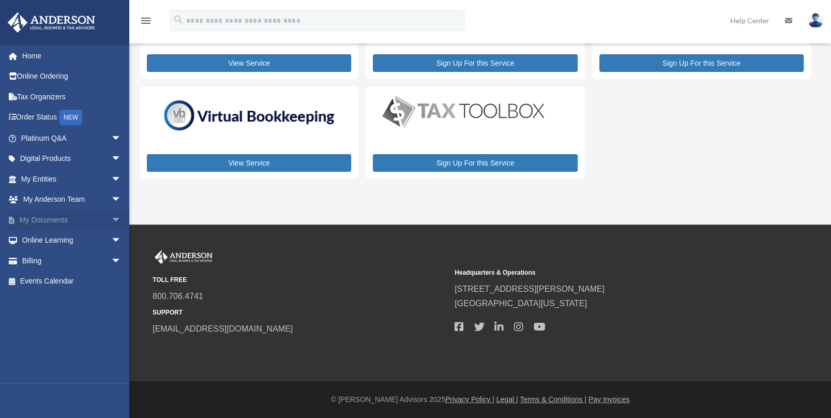
click at [60, 220] on link "My Documents arrow_drop_down" at bounding box center [72, 219] width 130 height 21
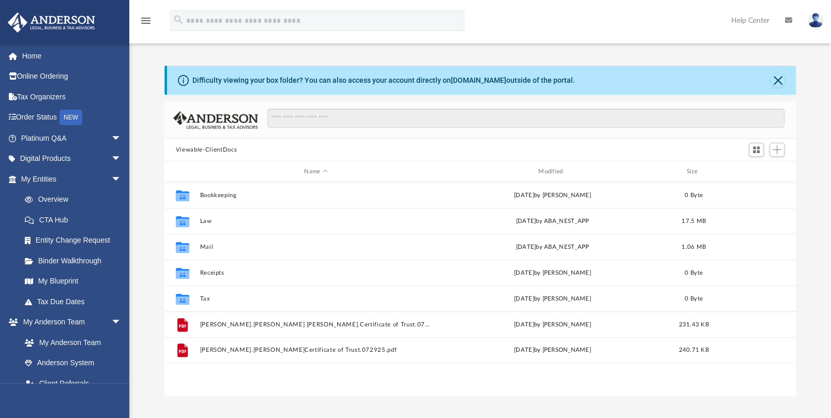
scroll to position [227, 623]
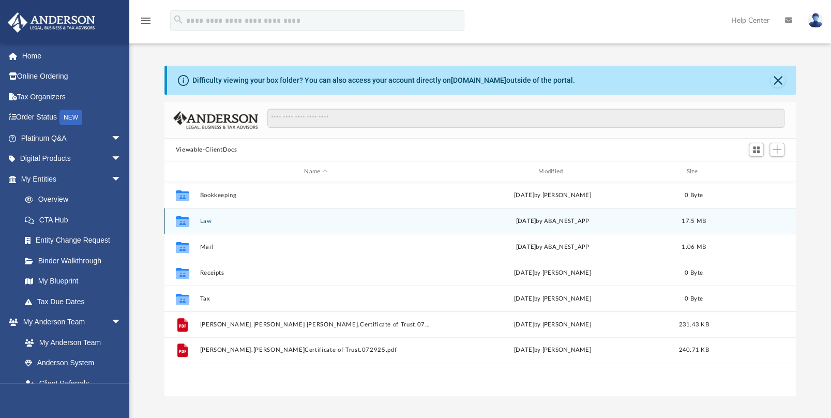
click at [205, 222] on button "Law" at bounding box center [316, 221] width 232 height 7
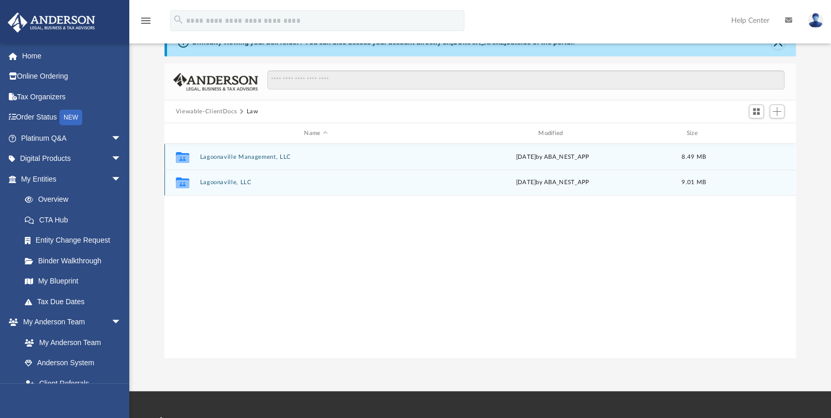
scroll to position [52, 0]
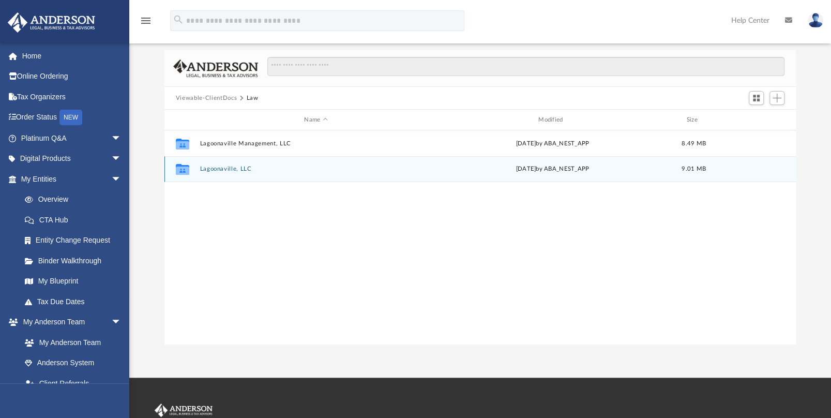
click at [239, 167] on button "Lagoonaville, LLC" at bounding box center [316, 168] width 232 height 7
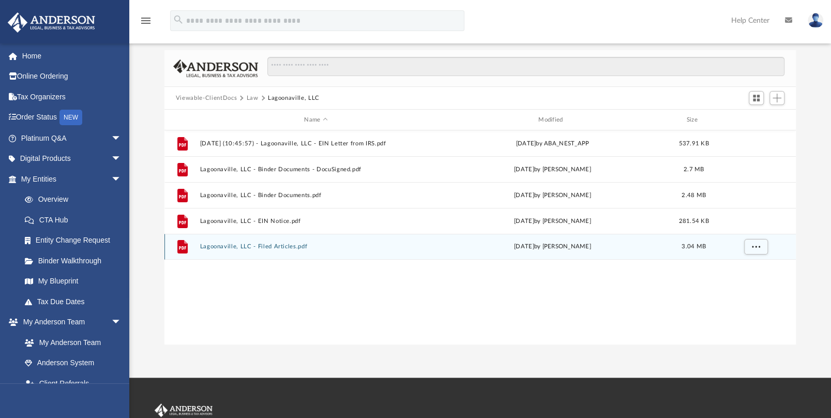
click at [257, 246] on button "Lagoonaville, LLC - Filed Articles.pdf" at bounding box center [316, 246] width 232 height 7
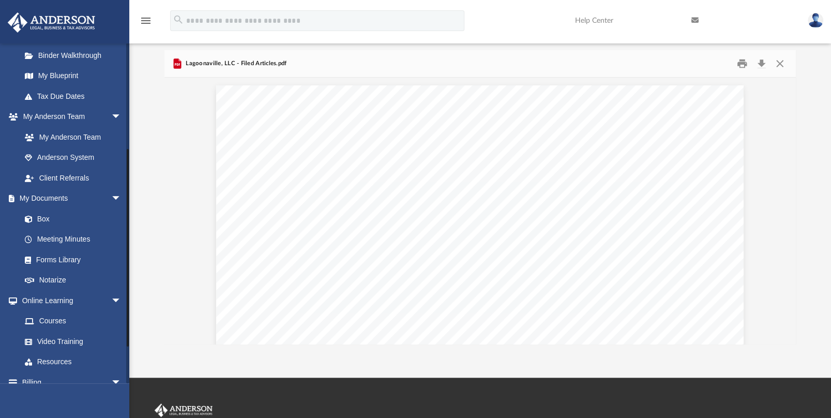
scroll to position [207, 0]
click at [48, 215] on link "Box" at bounding box center [75, 217] width 123 height 21
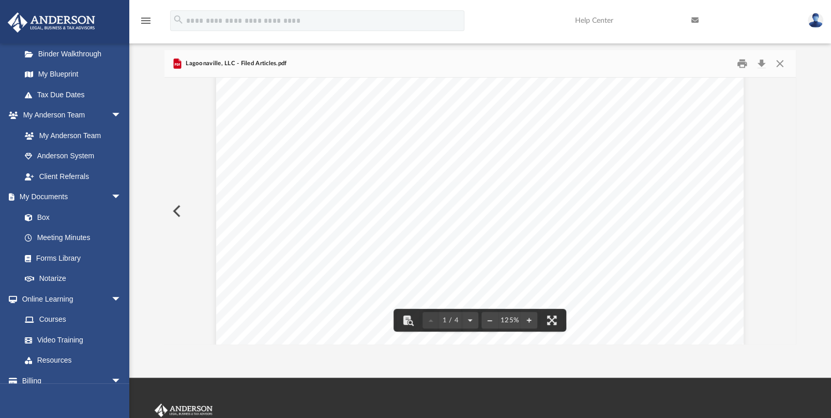
scroll to position [0, 0]
click at [42, 219] on link "Box" at bounding box center [75, 217] width 123 height 21
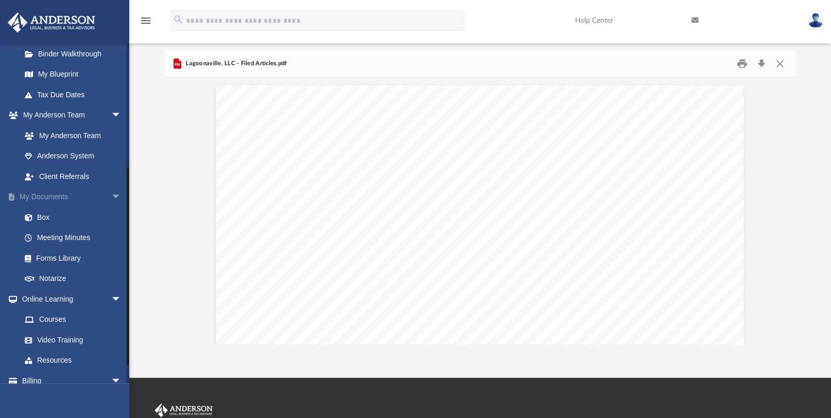
click at [53, 195] on link "My Documents arrow_drop_down" at bounding box center [72, 197] width 130 height 21
click at [111, 196] on span "arrow_drop_down" at bounding box center [121, 197] width 21 height 21
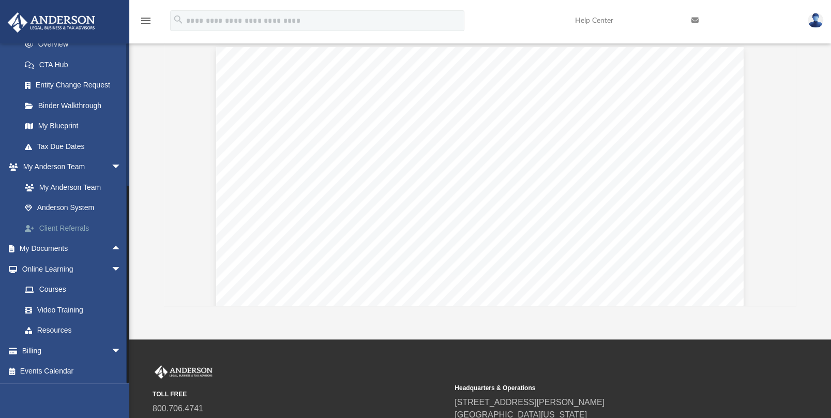
scroll to position [103, 0]
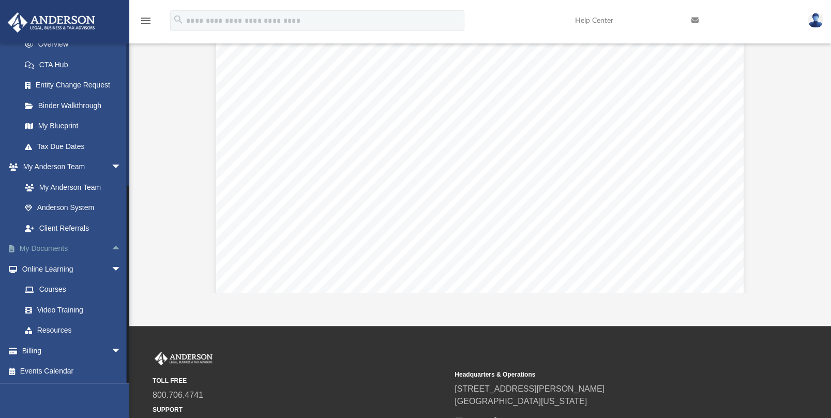
click at [50, 242] on link "My Documents arrow_drop_up" at bounding box center [72, 248] width 130 height 21
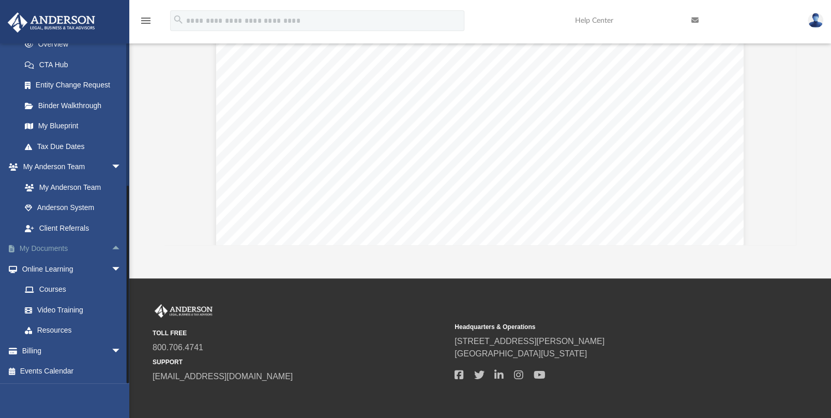
scroll to position [196, 0]
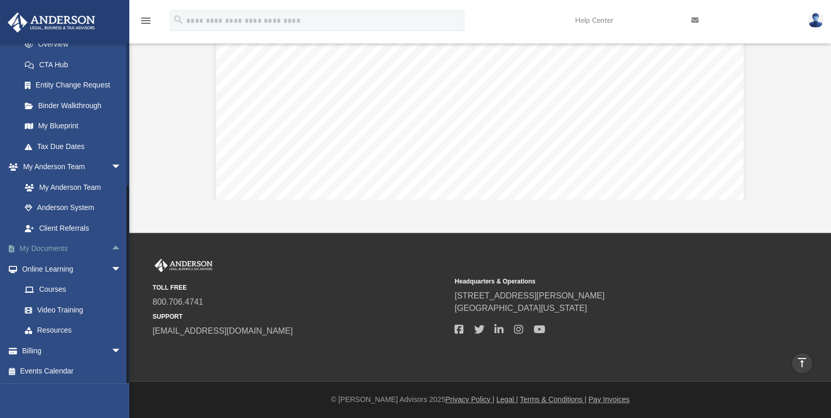
click at [57, 248] on link "My Documents arrow_drop_up" at bounding box center [72, 248] width 130 height 21
click at [111, 247] on span "arrow_drop_up" at bounding box center [121, 248] width 21 height 21
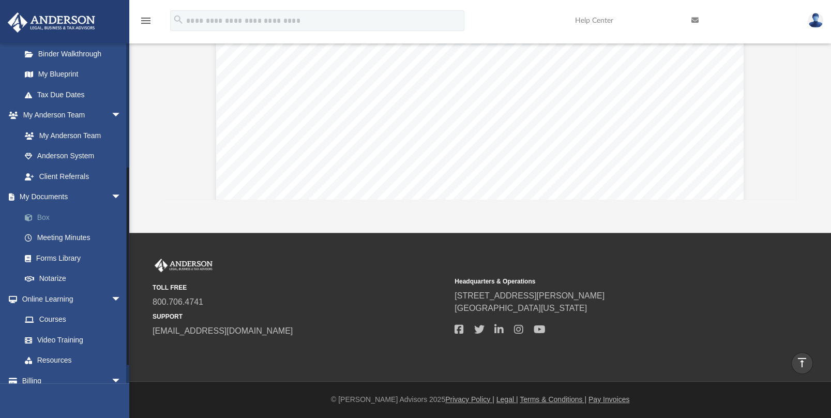
click at [50, 217] on link "Box" at bounding box center [75, 217] width 123 height 21
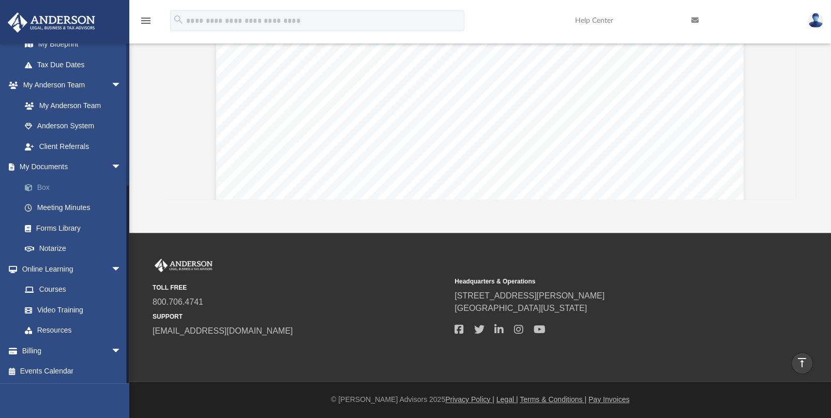
click at [43, 185] on link "Box" at bounding box center [75, 187] width 123 height 21
click at [31, 187] on span at bounding box center [34, 187] width 7 height 7
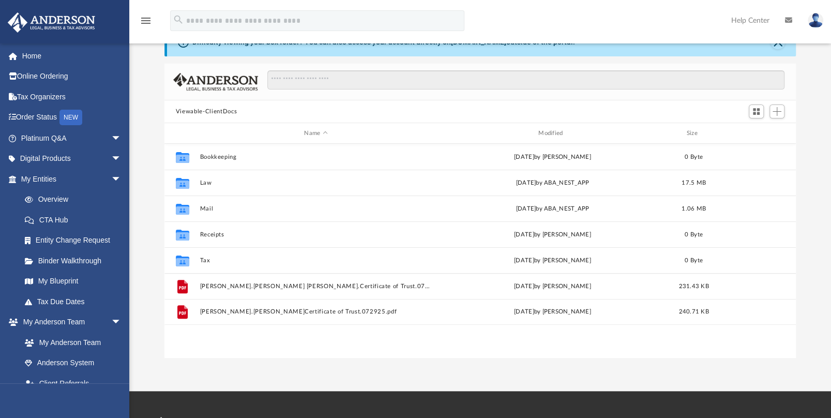
scroll to position [52, 0]
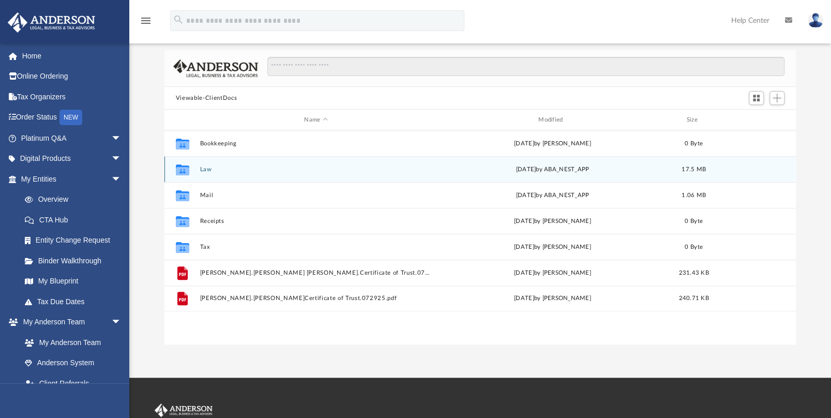
click at [205, 170] on button "Law" at bounding box center [316, 169] width 232 height 7
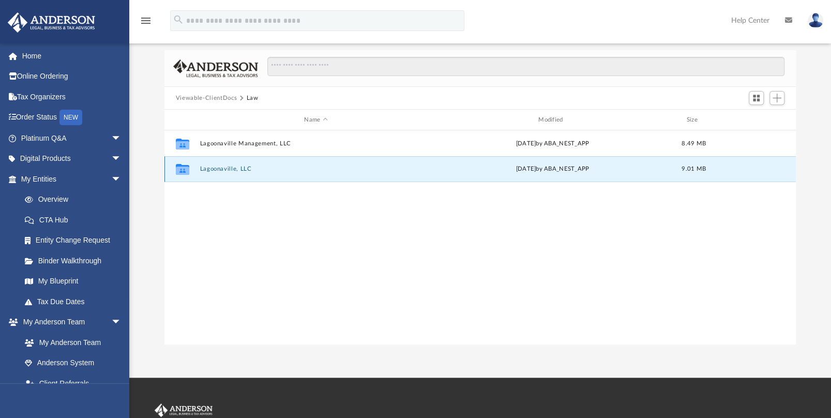
click at [240, 170] on button "Lagoonaville, LLC" at bounding box center [316, 168] width 232 height 7
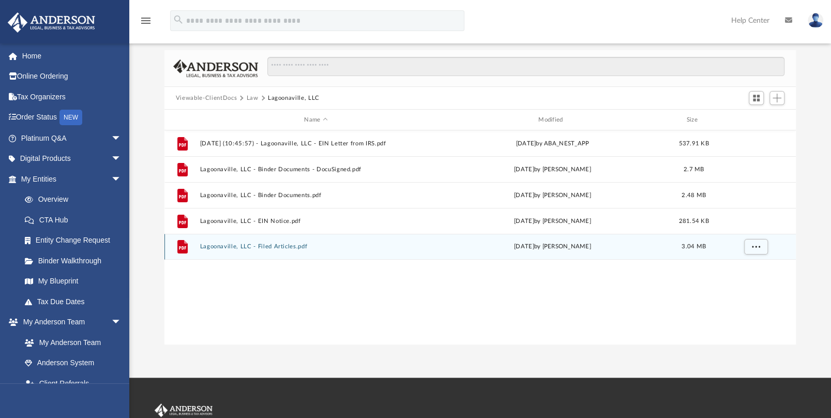
click at [276, 246] on button "Lagoonaville, LLC - Filed Articles.pdf" at bounding box center [316, 246] width 232 height 7
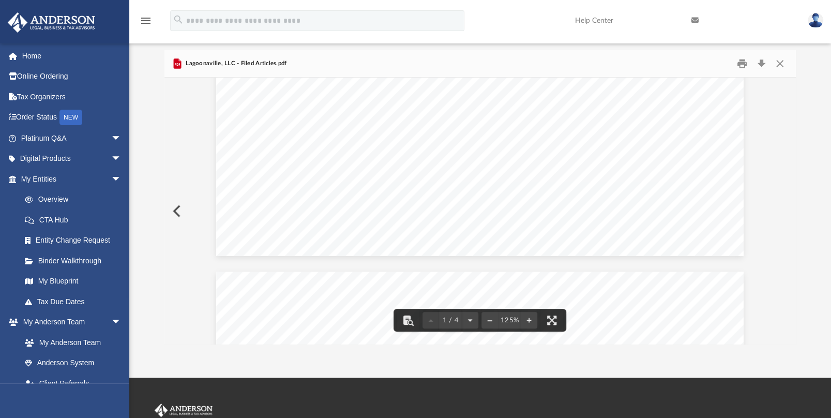
scroll to position [620, 0]
click at [178, 215] on button "Preview" at bounding box center [175, 210] width 23 height 29
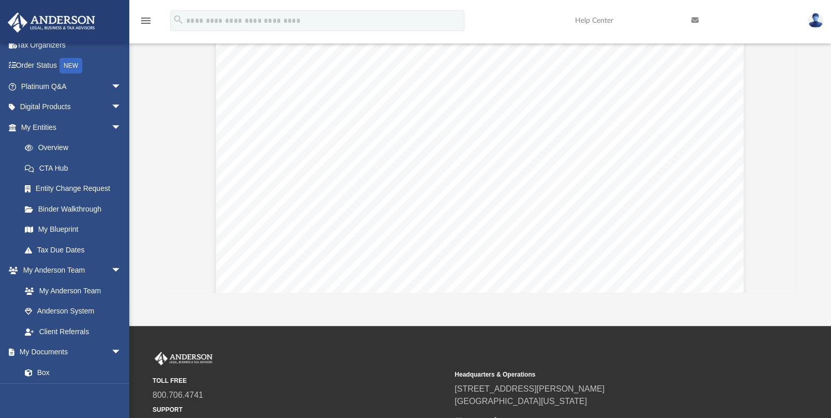
scroll to position [103, 0]
click at [175, 154] on button "Preview" at bounding box center [175, 159] width 23 height 29
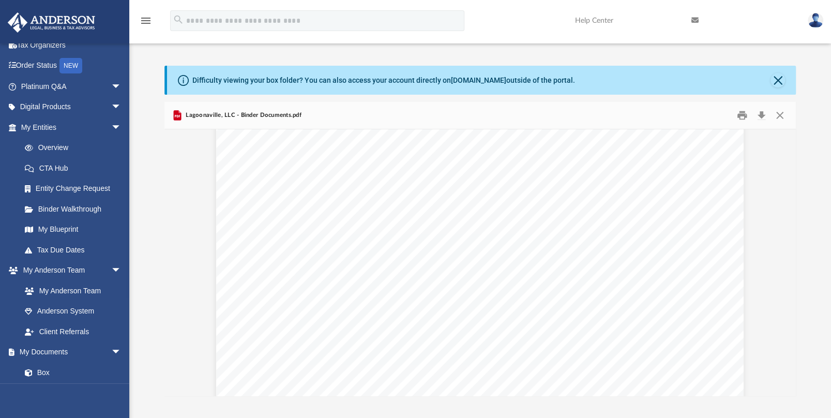
scroll to position [1499, 0]
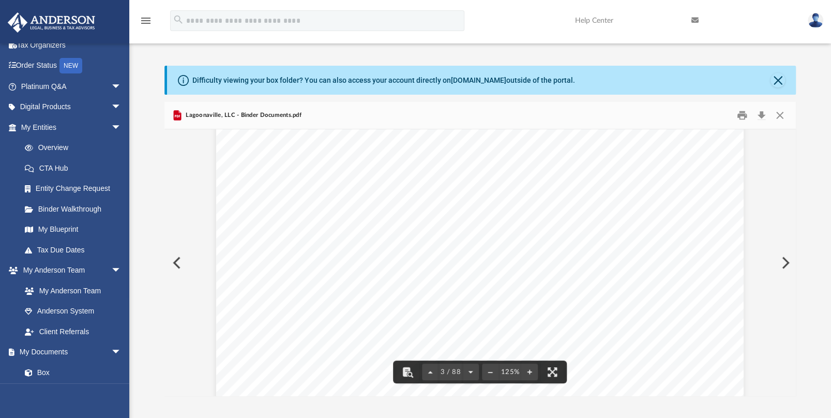
drag, startPoint x: 307, startPoint y: 277, endPoint x: 345, endPoint y: 272, distance: 38.5
click at [345, 272] on div "If the above information is correct then you may proceed to review and sign you…" at bounding box center [479, 375] width 527 height 682
drag, startPoint x: 346, startPoint y: 272, endPoint x: 321, endPoint y: 275, distance: 25.4
click at [321, 275] on span "[PERSON_NAME]" at bounding box center [349, 274] width 69 height 9
click at [493, 296] on div "If the above information is correct then you may proceed to review and sign you…" at bounding box center [479, 375] width 527 height 682
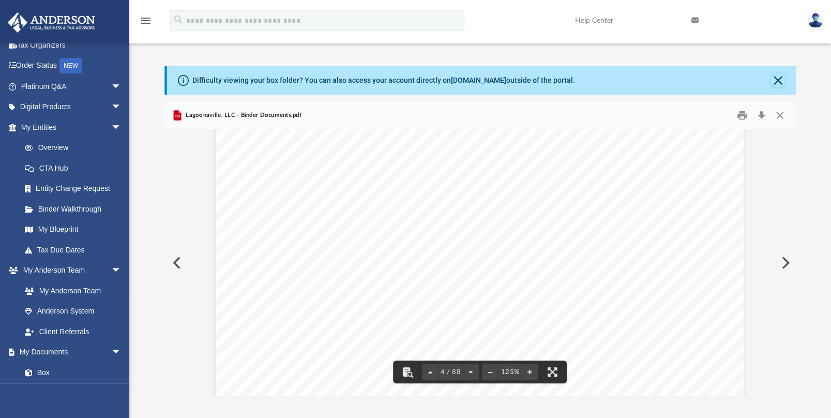
scroll to position [2378, 0]
drag, startPoint x: 462, startPoint y: 297, endPoint x: 471, endPoint y: 299, distance: 8.5
click at [471, 299] on div "Common Banking Account Questions Who will be the [PERSON_NAME] on the account? …" at bounding box center [479, 194] width 527 height 682
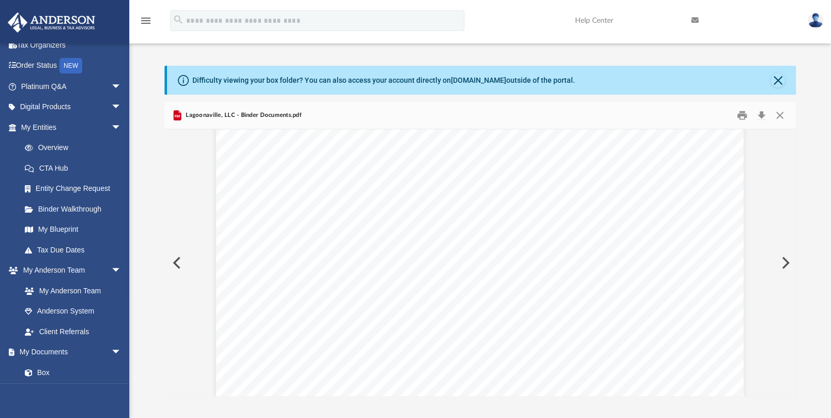
scroll to position [34202, 0]
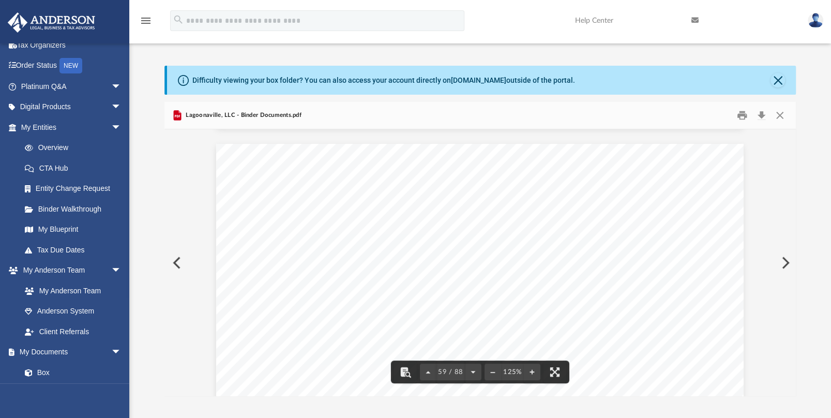
drag, startPoint x: 790, startPoint y: 248, endPoint x: 737, endPoint y: 271, distance: 58.3
click at [791, 295] on div "Operating Agreement of Lagoonaville, LLC Page 36 of 52 Section 16.11 Savings Cl…" at bounding box center [479, 262] width 631 height 267
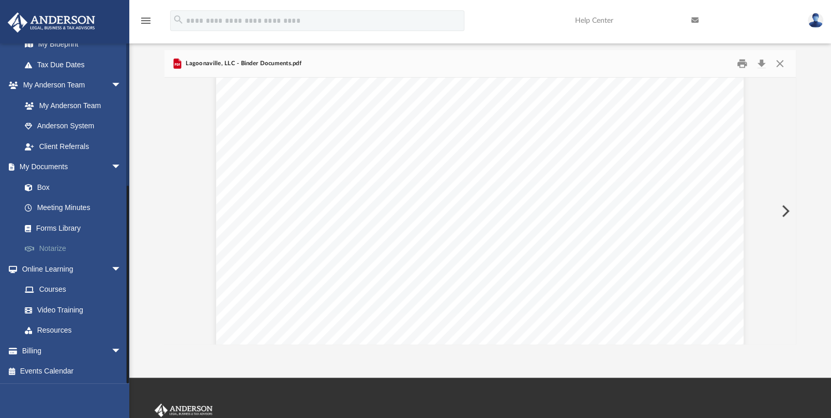
scroll to position [103, 0]
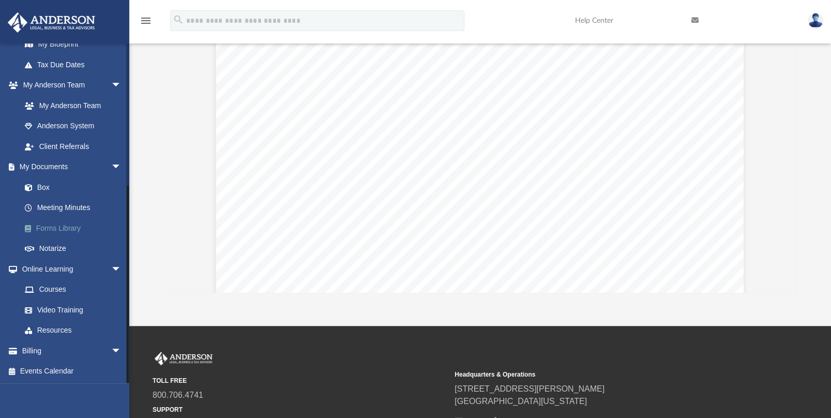
click at [69, 227] on link "Forms Library" at bounding box center [75, 228] width 123 height 21
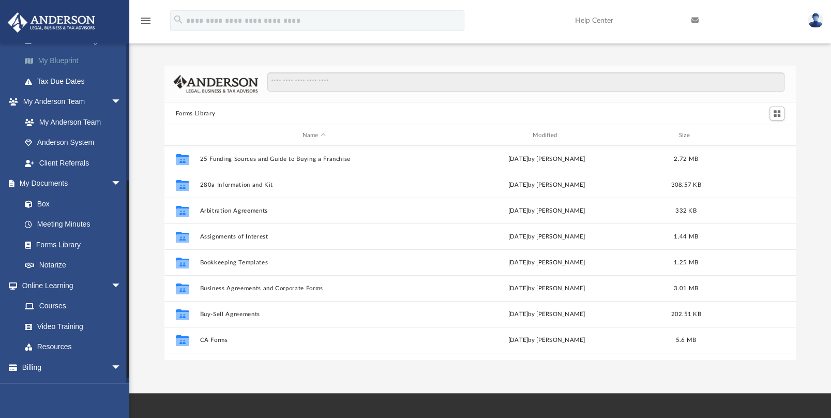
scroll to position [237, 0]
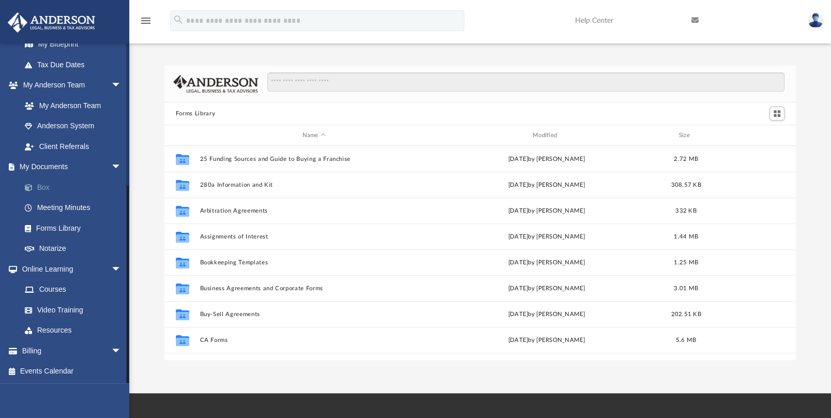
click at [43, 187] on link "Box" at bounding box center [75, 187] width 123 height 21
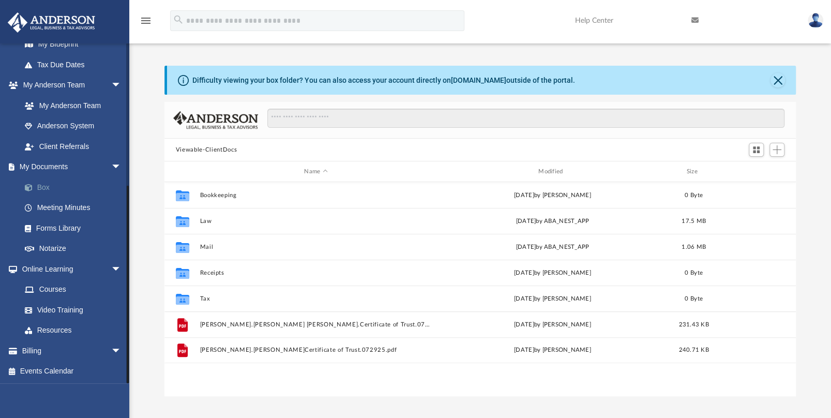
scroll to position [227, 623]
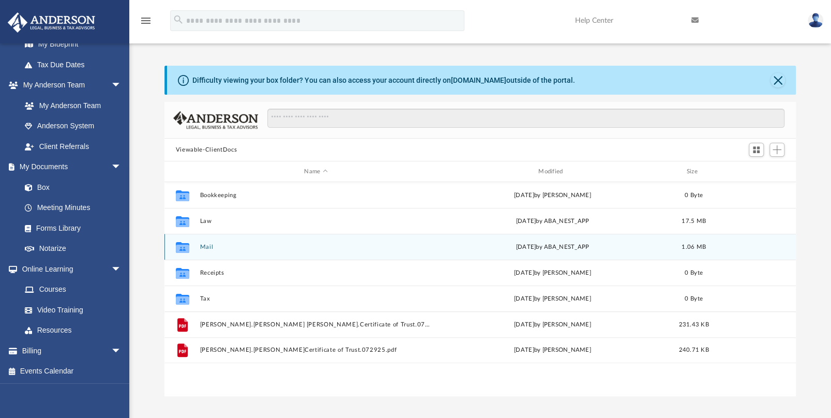
click at [240, 244] on button "Mail" at bounding box center [316, 247] width 232 height 7
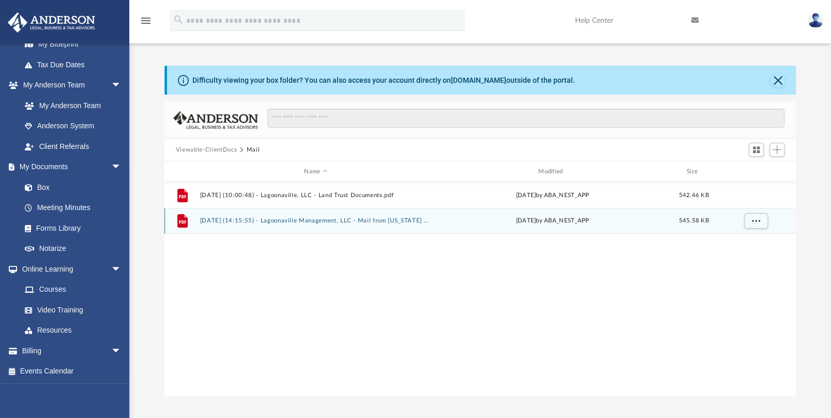
click at [345, 221] on button "[DATE] (14:15:55) - Lagoonaville Management, LLC - Mail from [US_STATE] Departm…" at bounding box center [316, 220] width 232 height 7
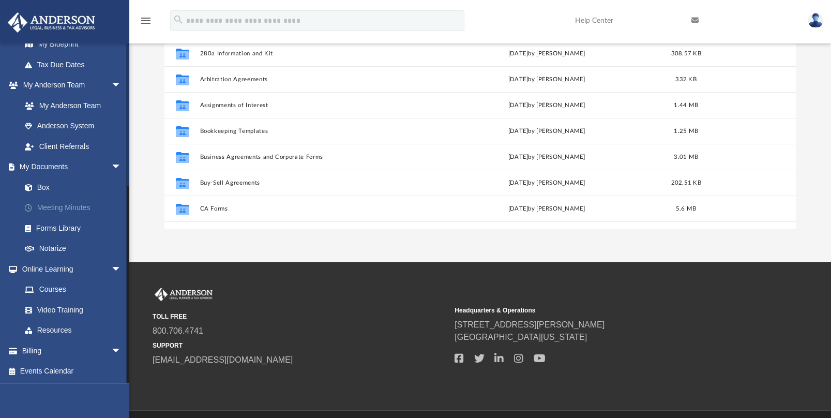
scroll to position [155, 0]
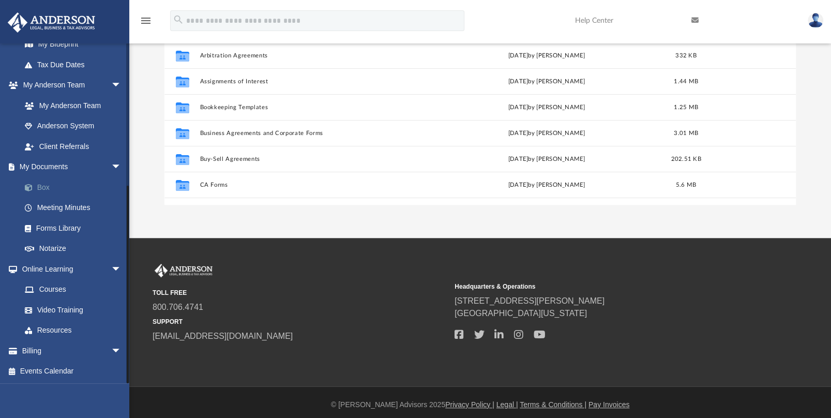
click at [50, 188] on link "Box" at bounding box center [75, 187] width 123 height 21
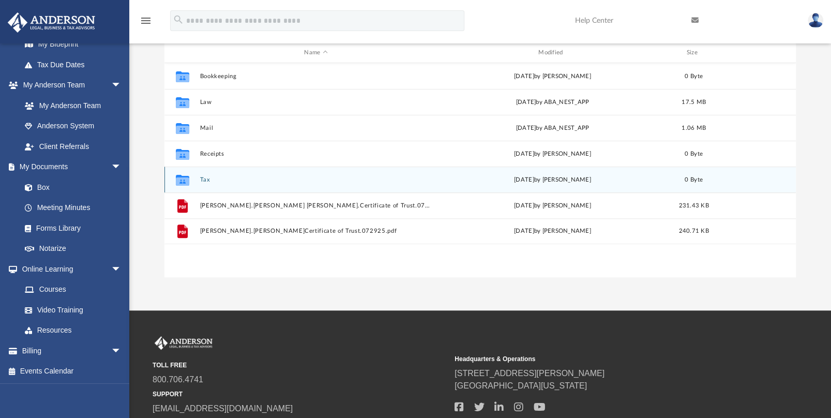
scroll to position [103, 0]
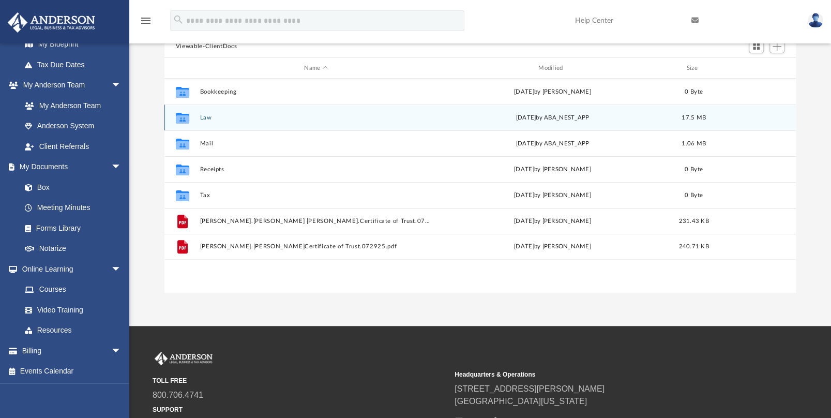
click at [227, 118] on button "Law" at bounding box center [316, 117] width 232 height 7
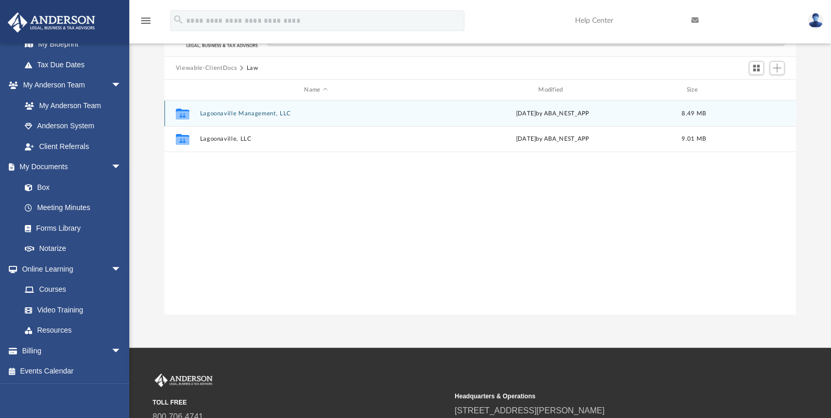
scroll to position [52, 0]
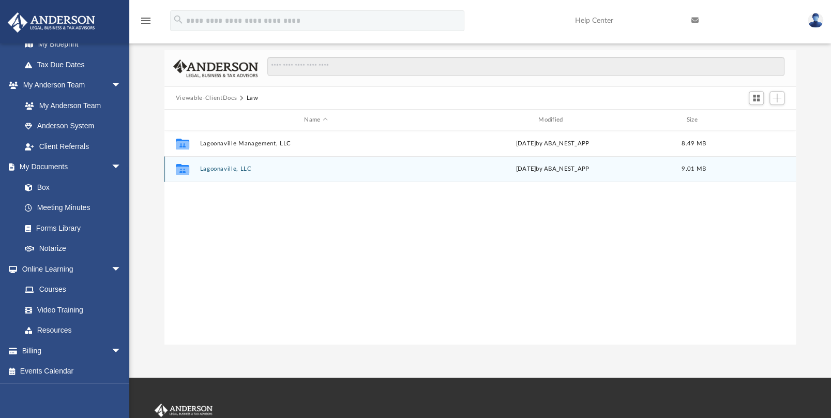
click at [223, 170] on button "Lagoonaville, LLC" at bounding box center [316, 168] width 232 height 7
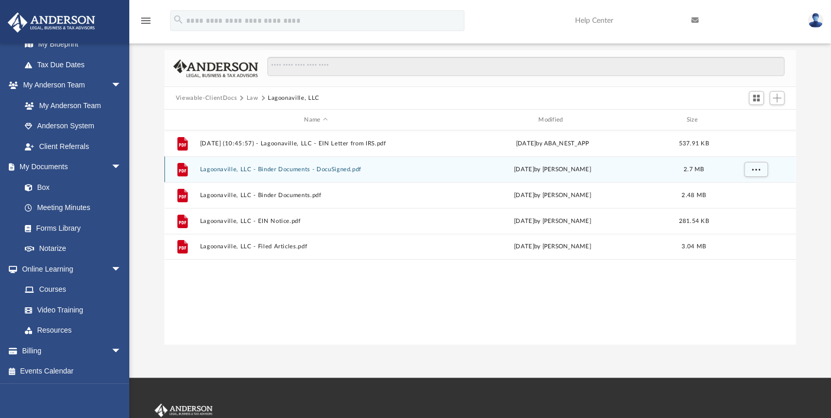
click at [302, 168] on button "Lagoonaville, LLC - Binder Documents - DocuSigned.pdf" at bounding box center [316, 169] width 232 height 7
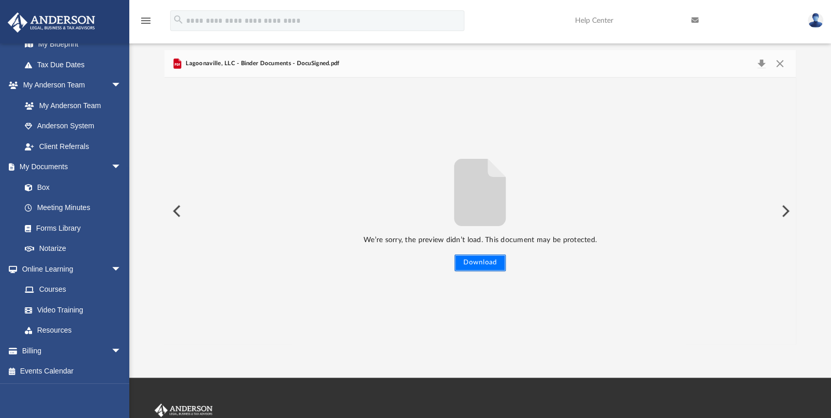
click at [474, 260] on button "Download" at bounding box center [479, 262] width 51 height 17
